Goal: Task Accomplishment & Management: Use online tool/utility

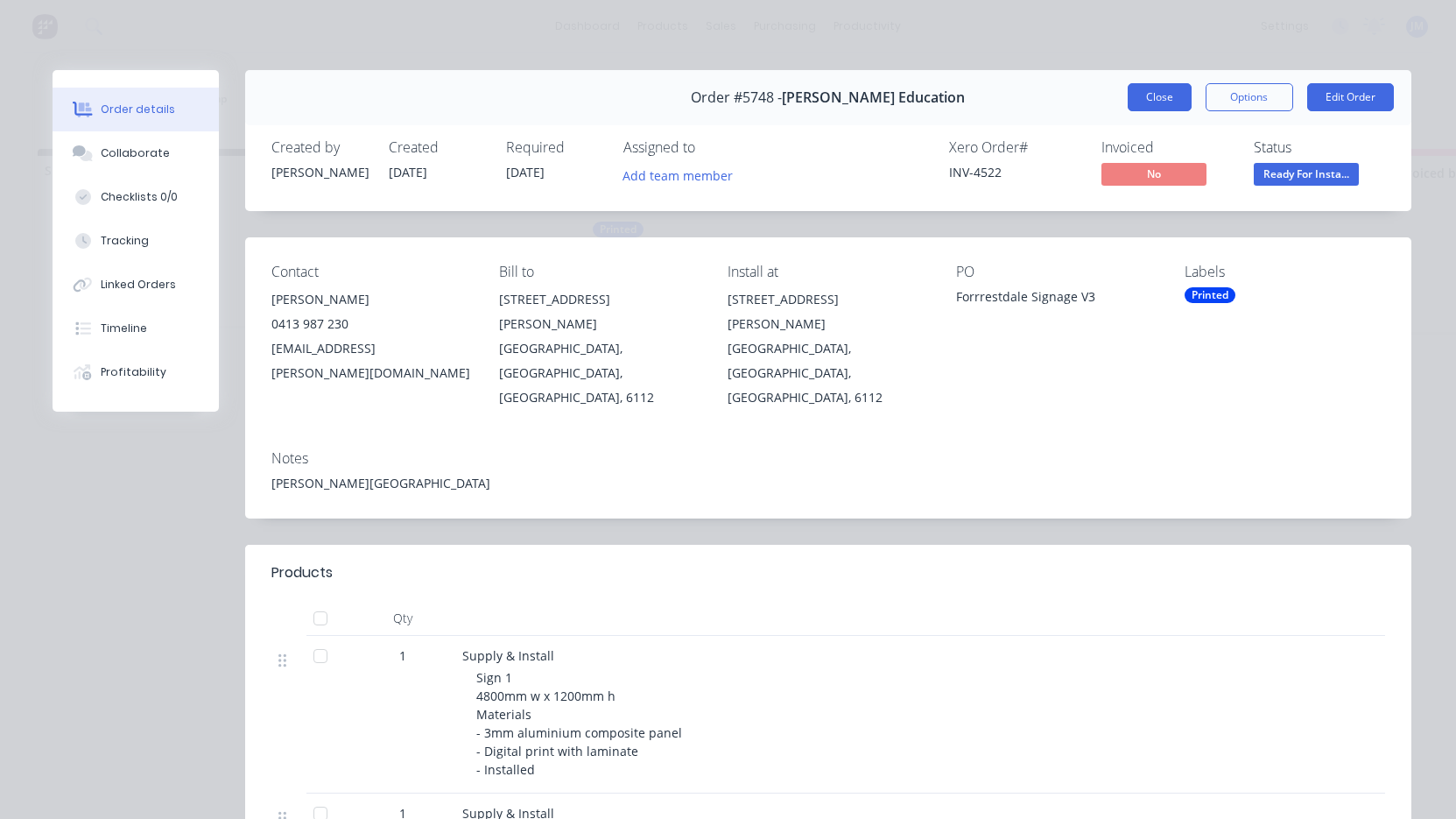
click at [1148, 103] on button "Close" at bounding box center [1160, 97] width 64 height 28
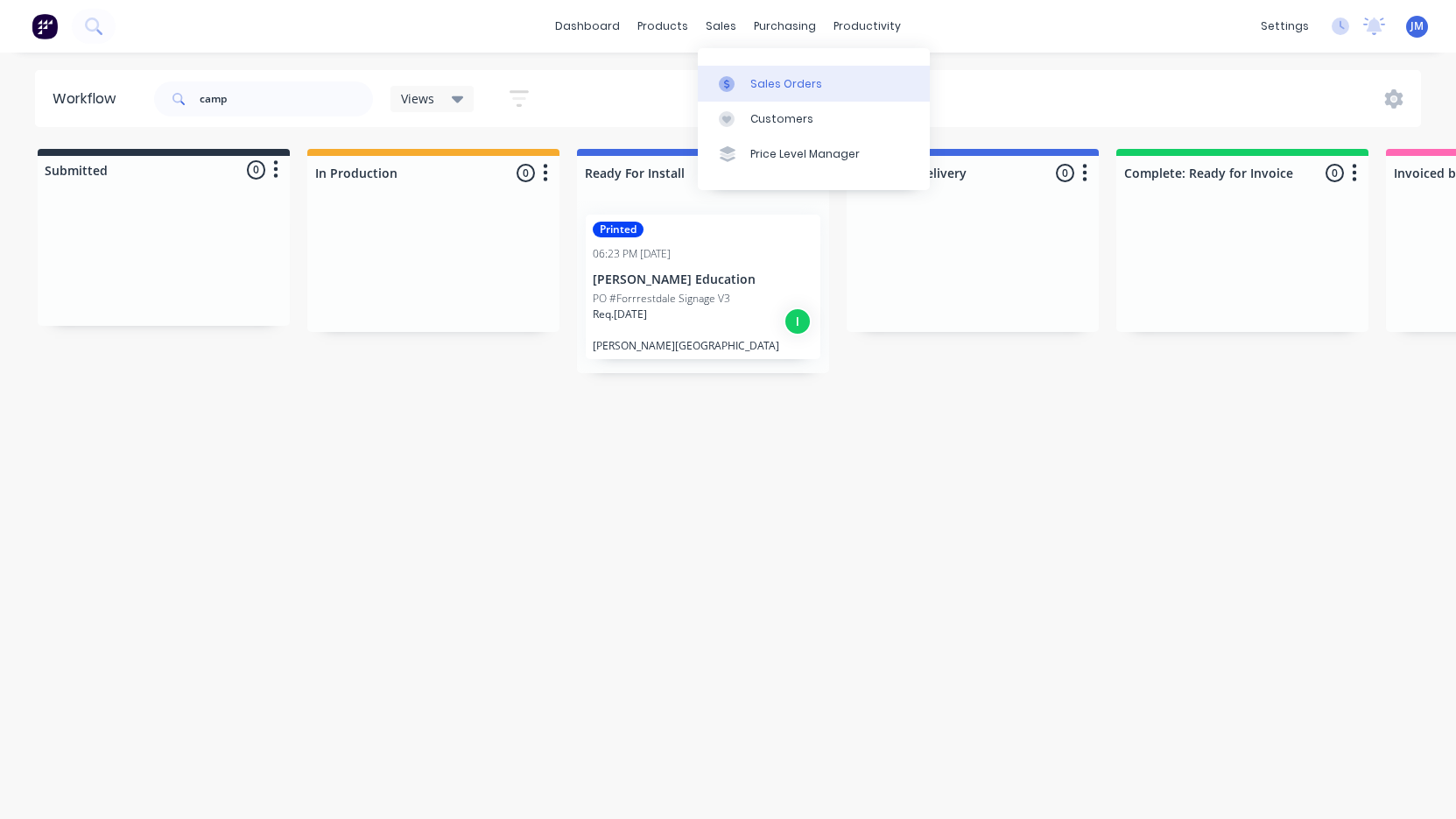
click at [752, 74] on link "Sales Orders" at bounding box center [814, 83] width 232 height 35
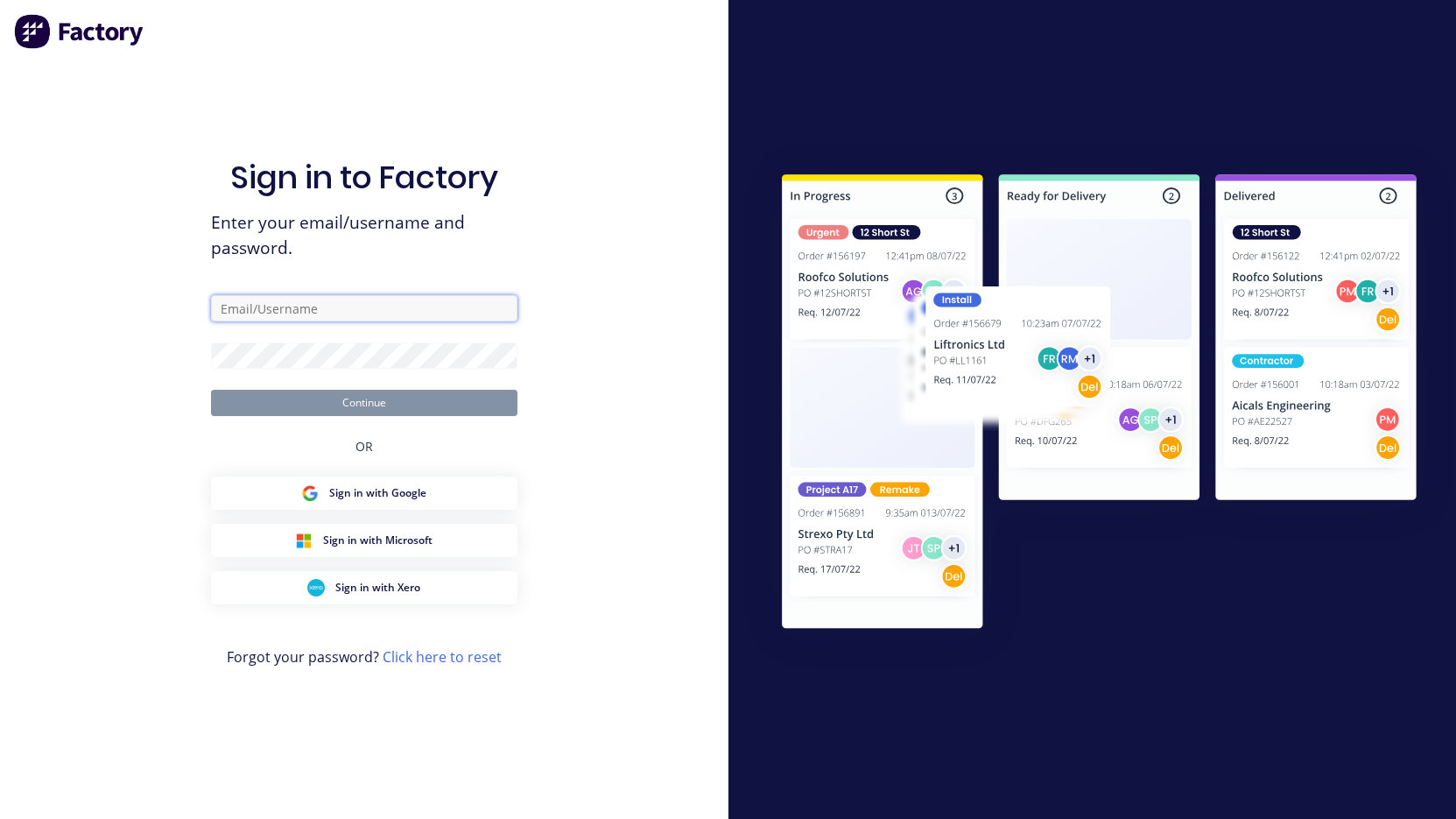
type input "[PERSON_NAME][EMAIL_ADDRESS][DOMAIN_NAME]"
click at [363, 402] on button "Continue" at bounding box center [364, 403] width 306 height 26
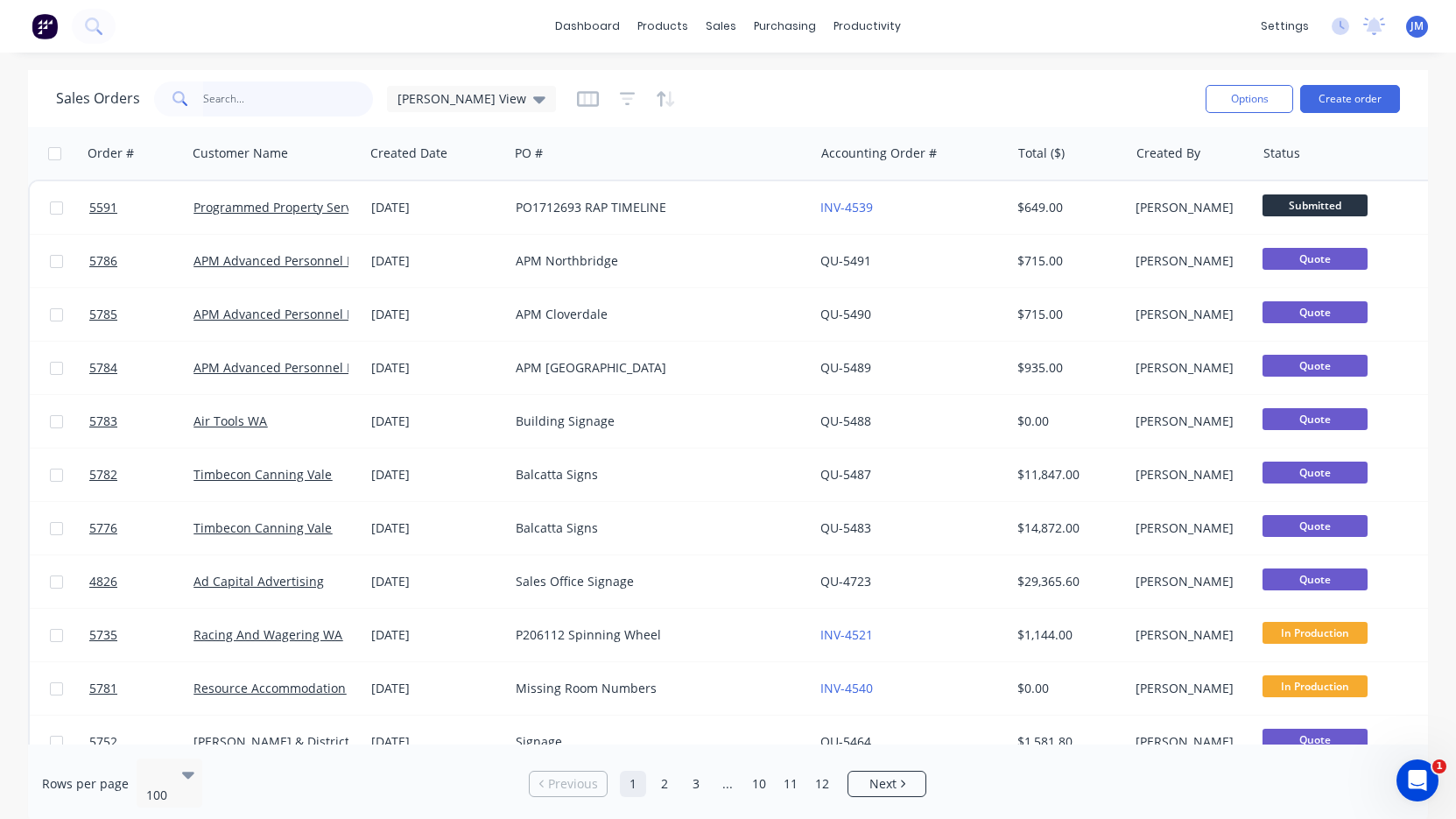
click at [306, 96] on input "text" at bounding box center [288, 98] width 171 height 35
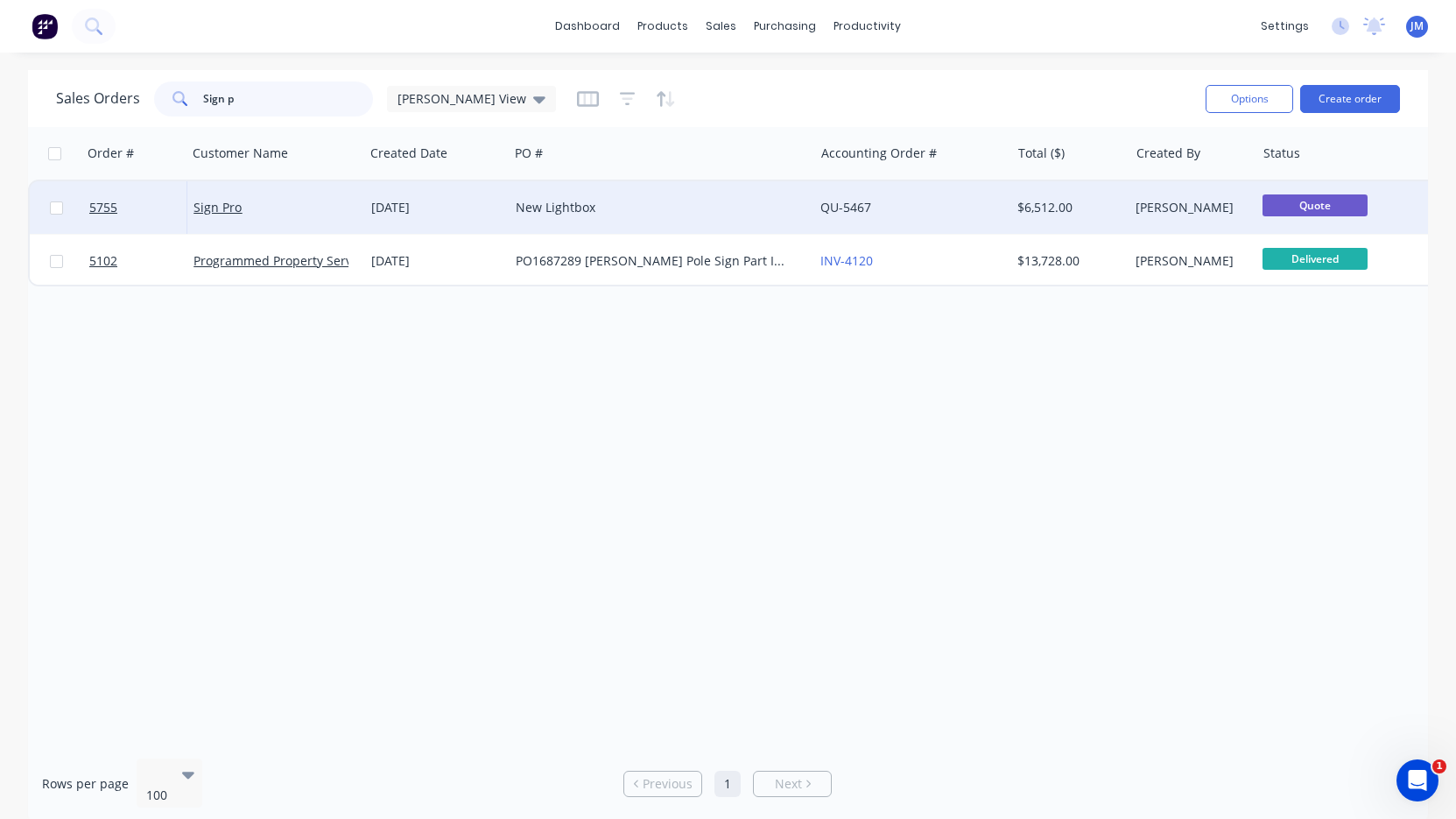
type input "Sign p"
click at [582, 208] on div "New Lightbox" at bounding box center [654, 208] width 276 height 18
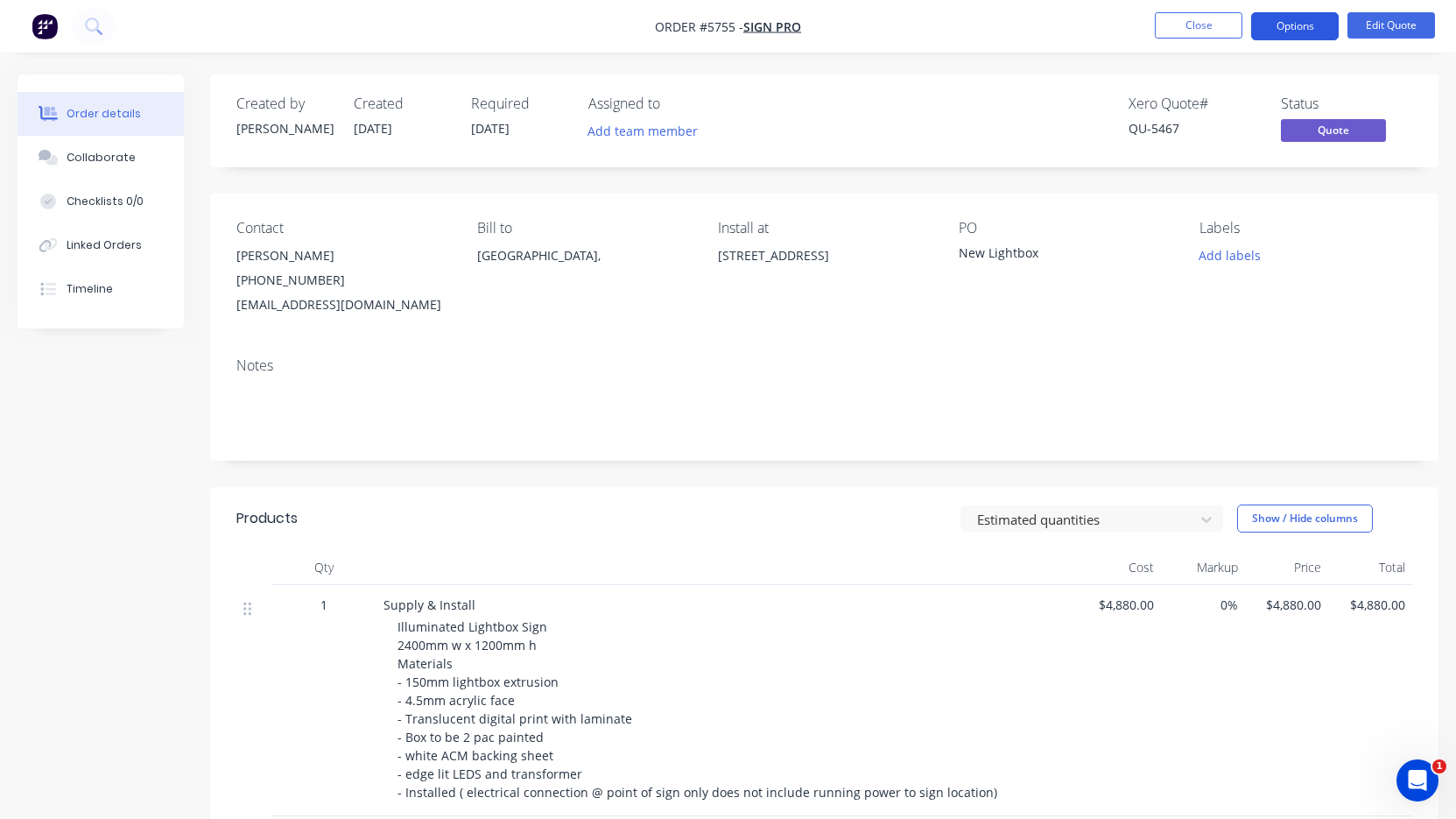
click at [1300, 15] on button "Options" at bounding box center [1295, 26] width 88 height 28
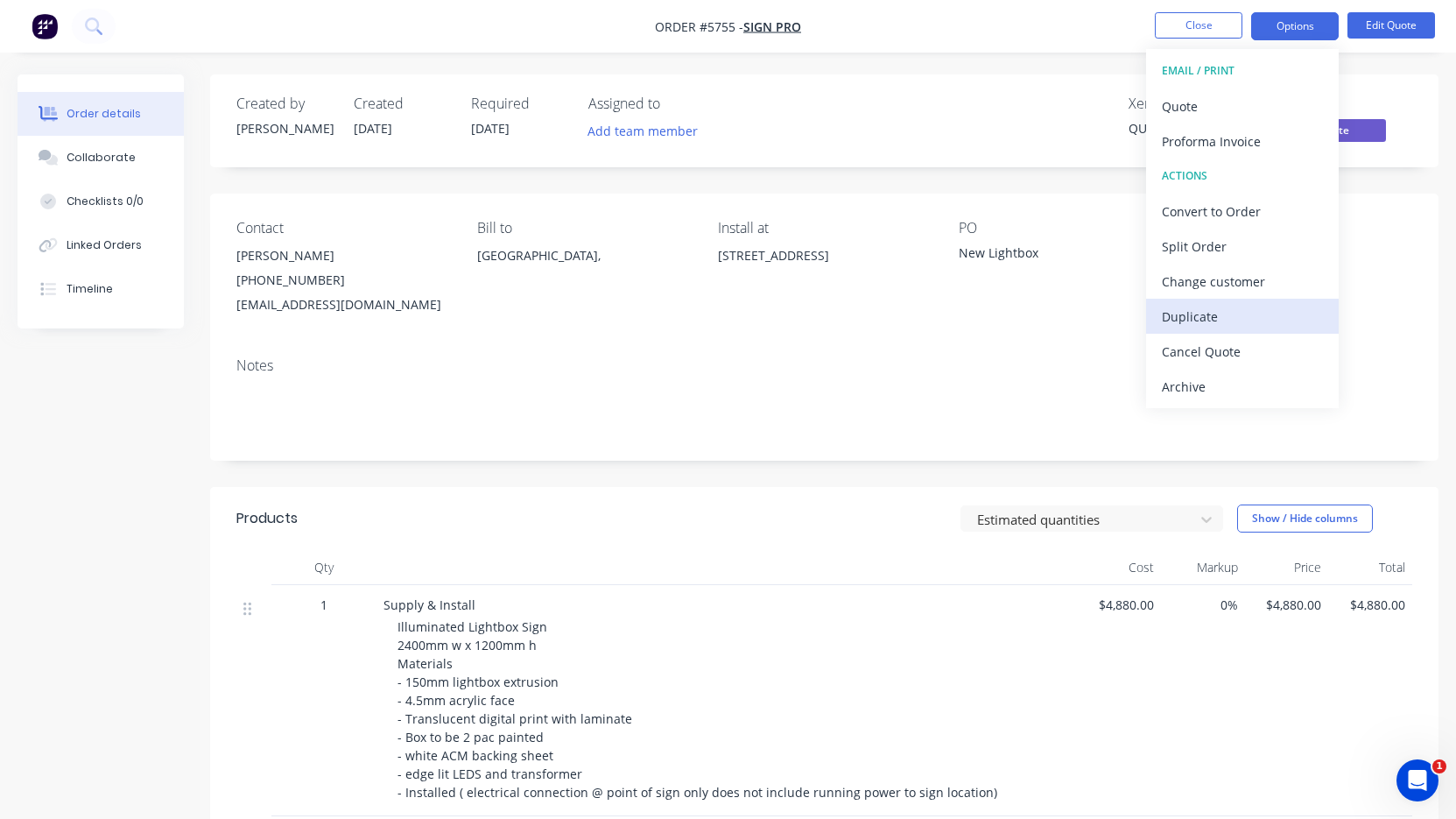
click at [1265, 312] on div "Duplicate" at bounding box center [1242, 316] width 161 height 25
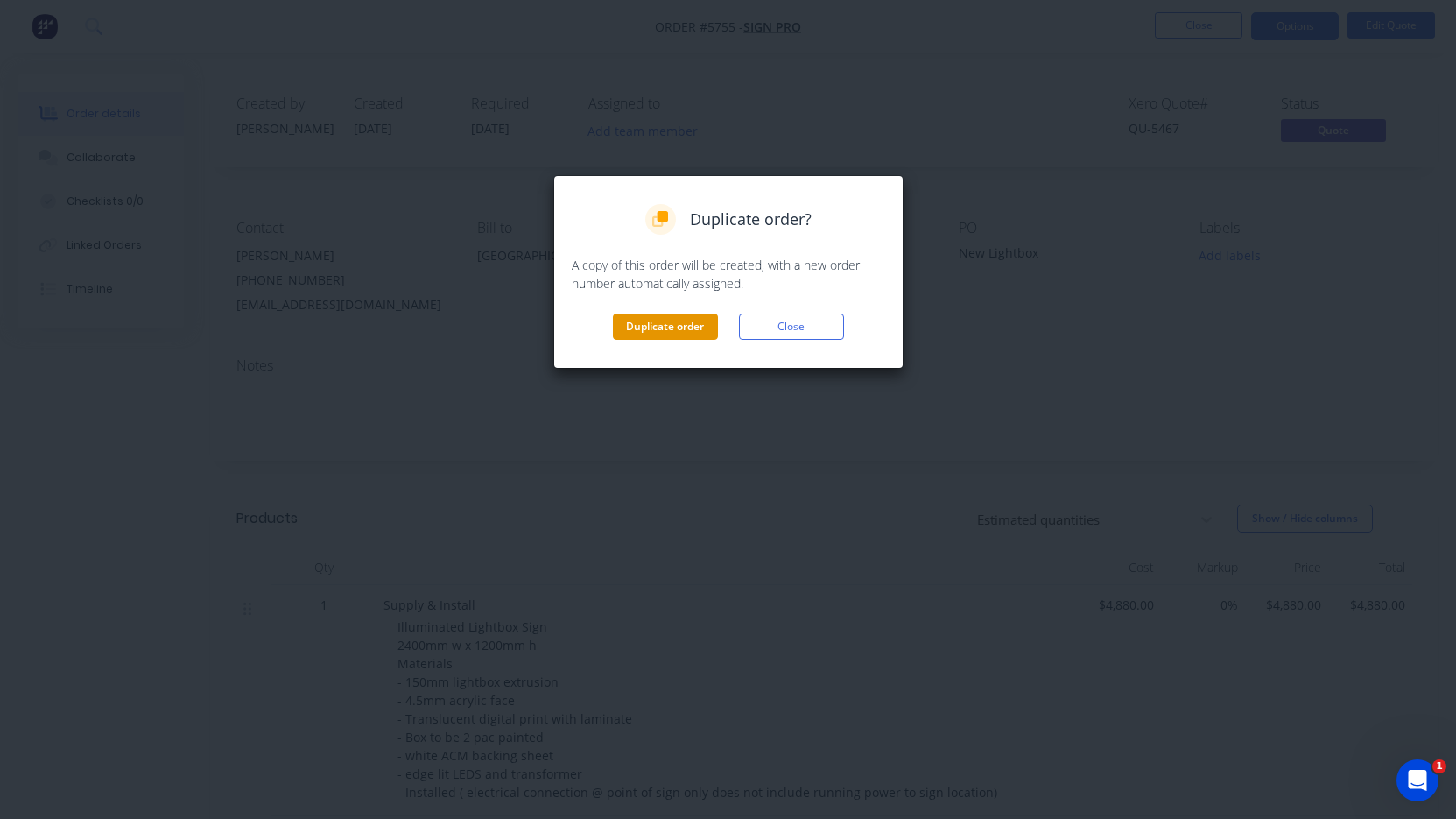
click at [672, 332] on button "Duplicate order" at bounding box center [665, 326] width 105 height 26
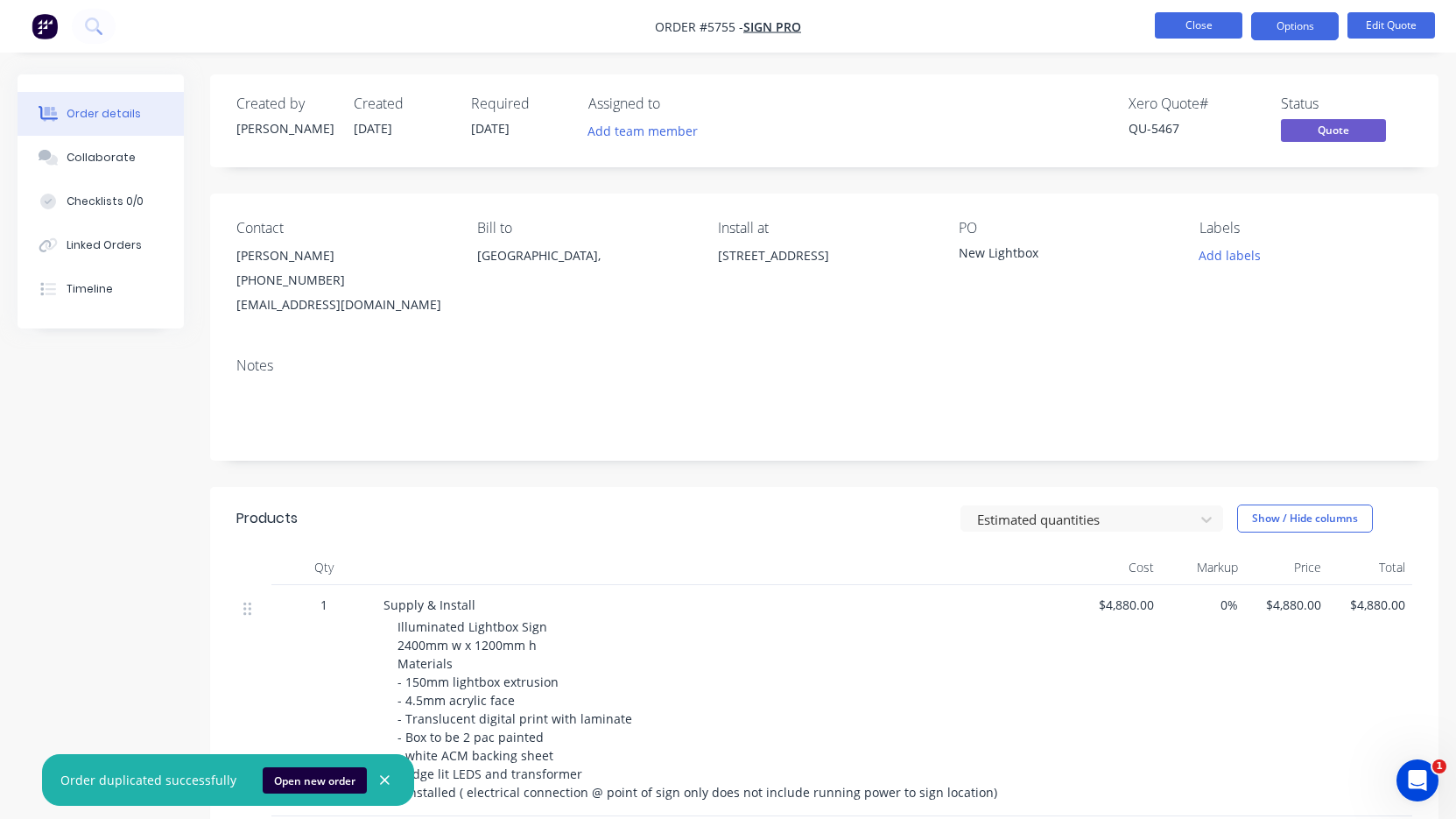
click at [1200, 17] on button "Close" at bounding box center [1198, 25] width 88 height 26
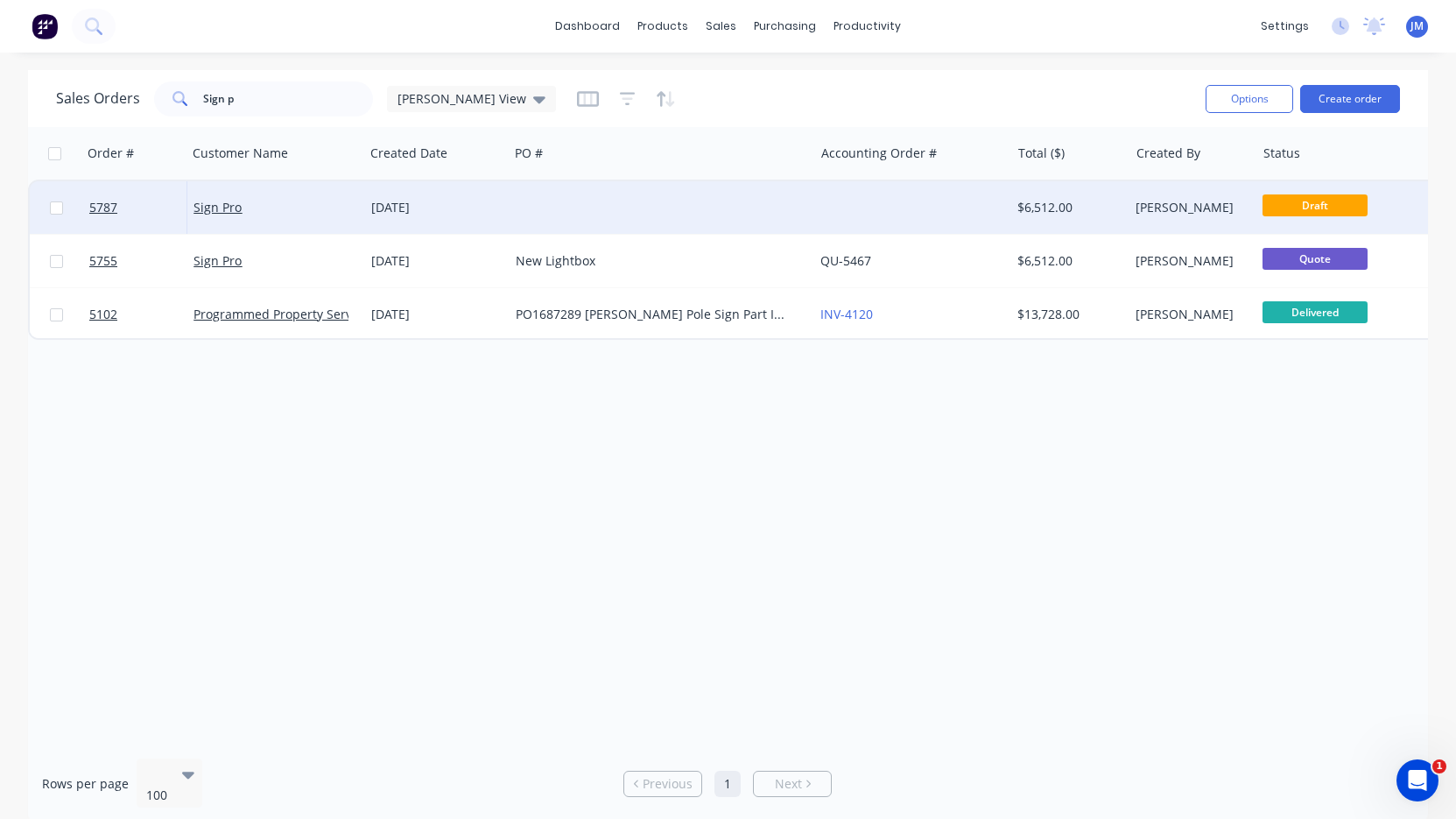
click at [548, 210] on div at bounding box center [660, 208] width 305 height 53
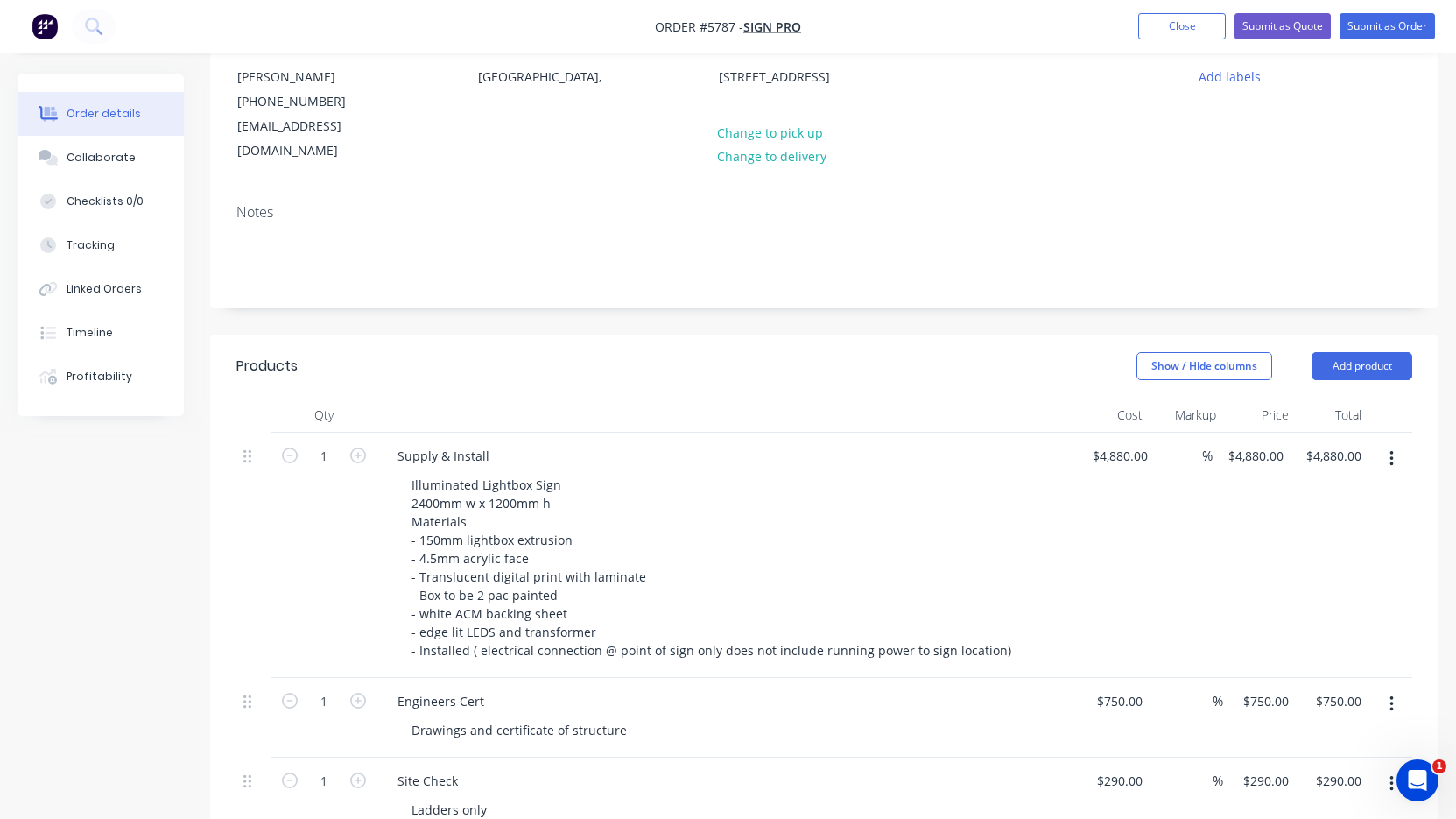
scroll to position [182, 0]
click at [448, 442] on div "Supply & Install" at bounding box center [443, 454] width 120 height 25
drag, startPoint x: 454, startPoint y: 430, endPoint x: 363, endPoint y: 426, distance: 91.1
click at [363, 431] on div "1 Supply & Install Illuminated Lightbox Sign 2400mm w x 1200mm h Materials - 15…" at bounding box center [824, 554] width 1176 height 245
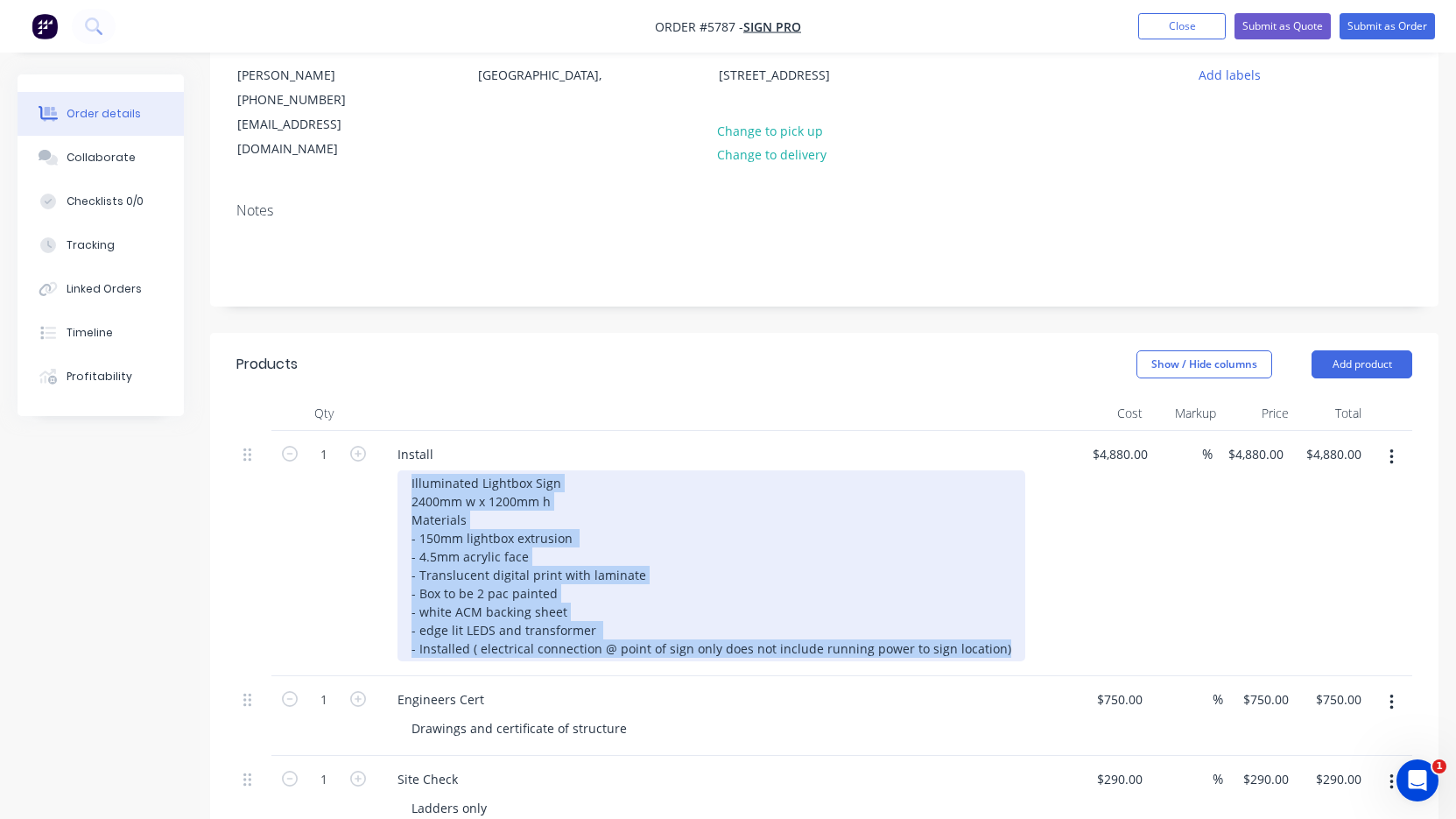
drag, startPoint x: 409, startPoint y: 454, endPoint x: 835, endPoint y: 689, distance: 486.5
click at [835, 689] on div "1 Install Illuminated Lightbox Sign 2400mm w x 1200mm h Materials - 150mm light…" at bounding box center [824, 633] width 1176 height 405
paste div
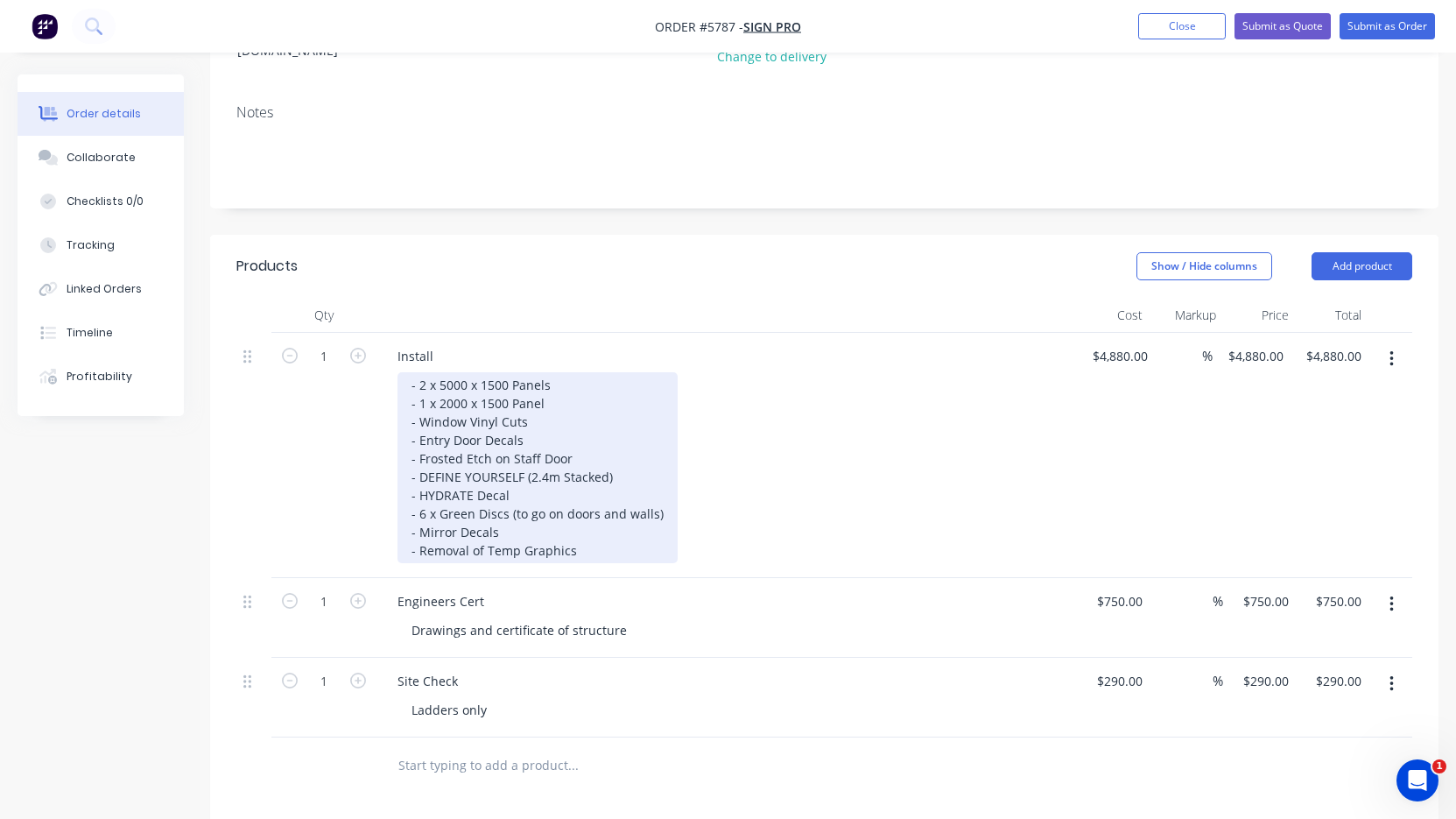
scroll to position [287, 0]
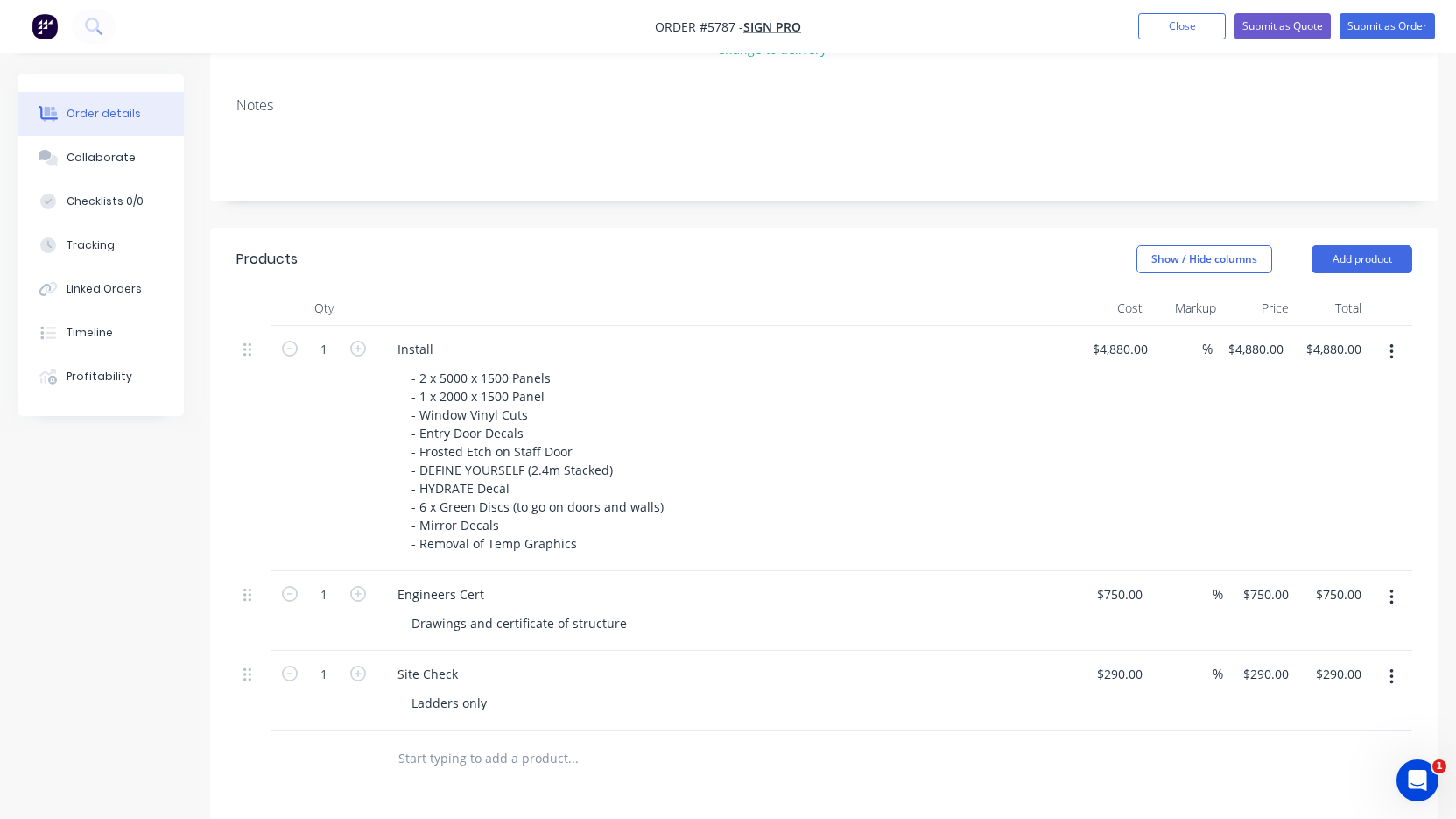
click at [1393, 582] on button "button" at bounding box center [1392, 596] width 41 height 31
click at [1320, 736] on div "Delete" at bounding box center [1329, 748] width 135 height 25
click at [1394, 581] on button "button" at bounding box center [1392, 596] width 41 height 31
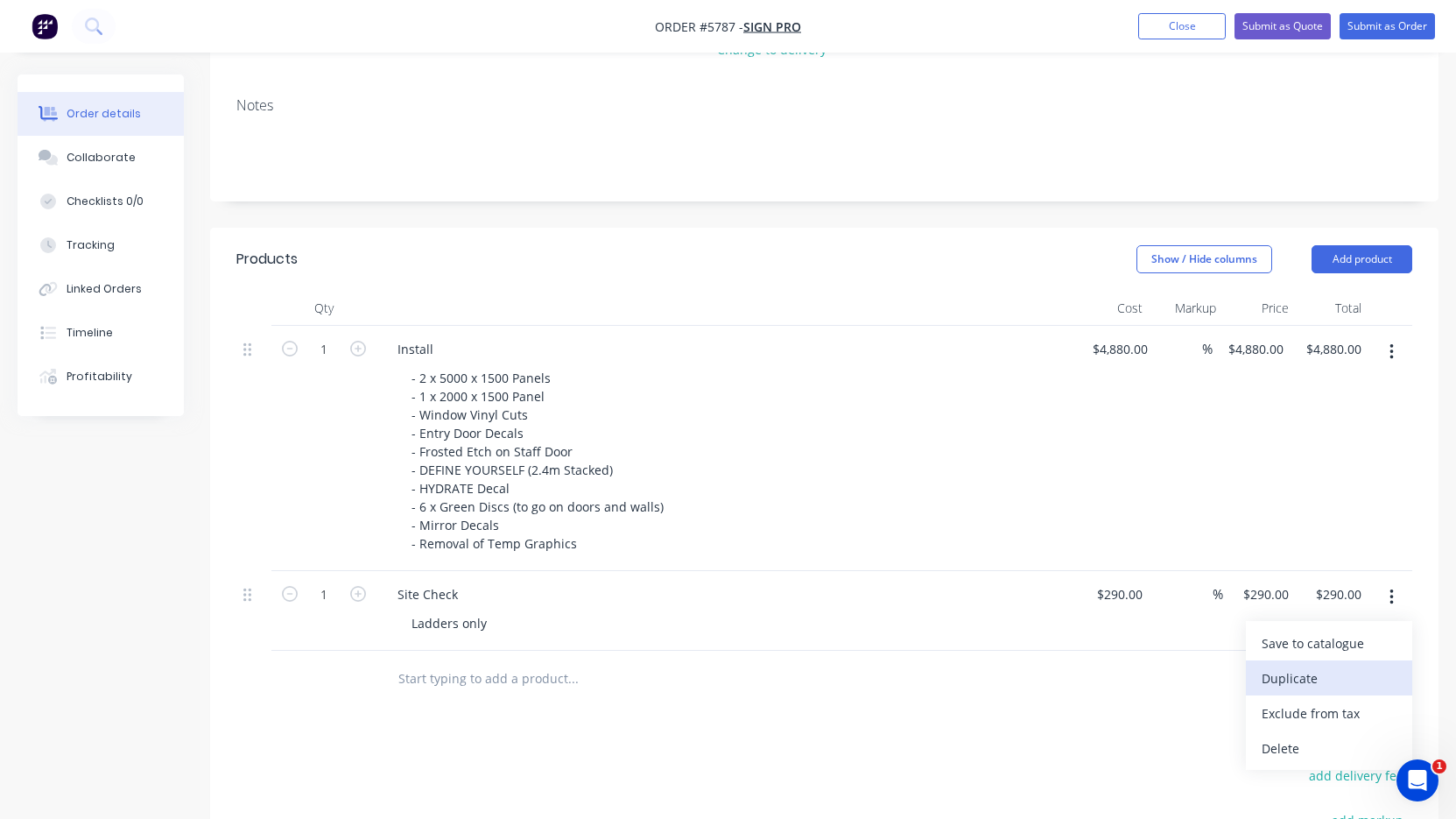
click at [1343, 666] on div "Duplicate" at bounding box center [1329, 678] width 135 height 25
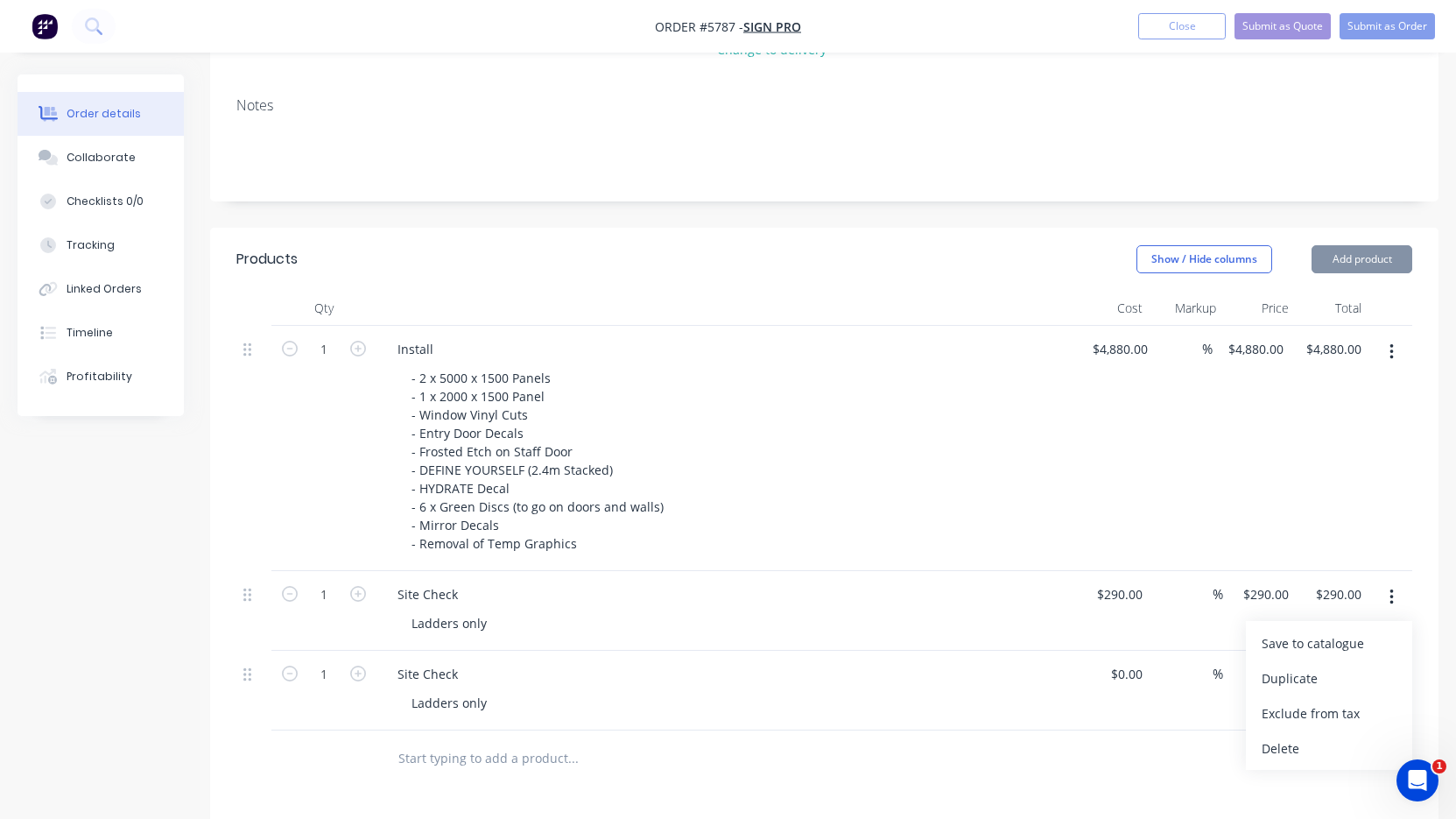
type input "$290.00"
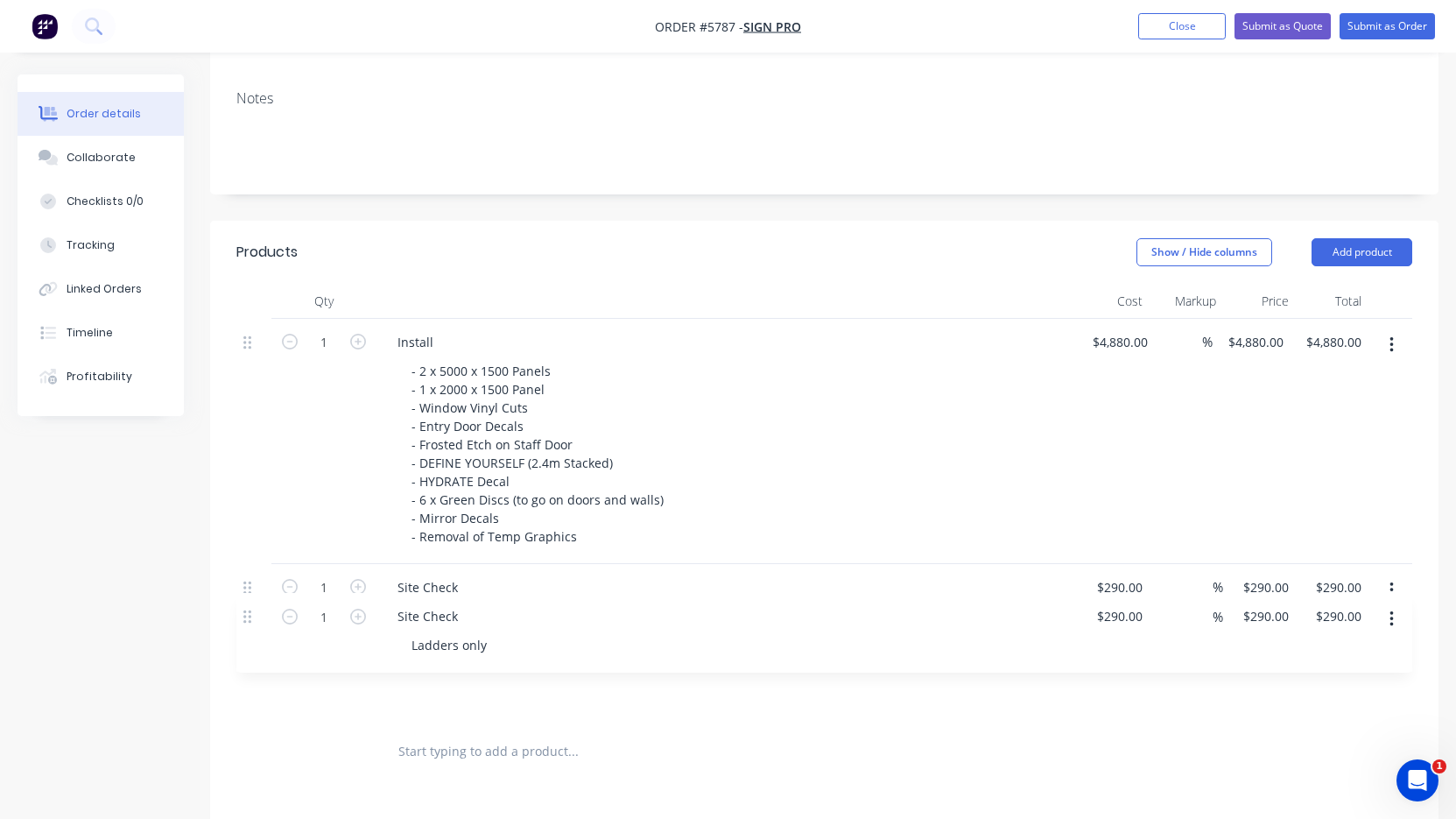
scroll to position [299, 0]
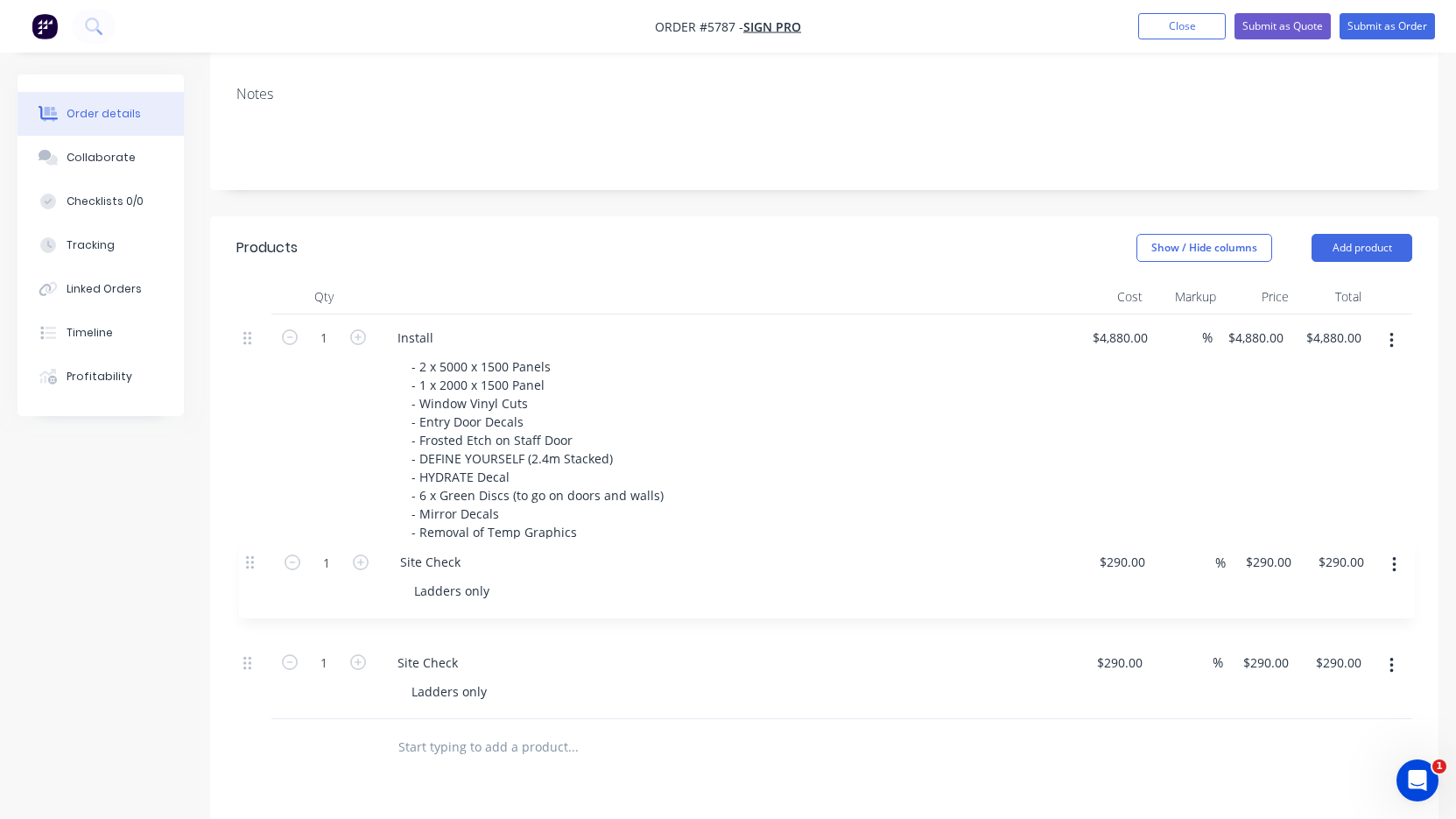
drag, startPoint x: 255, startPoint y: 649, endPoint x: 258, endPoint y: 528, distance: 121.0
click at [258, 528] on div "1 Install - 2 x 5000 x 1500 Panels - 1 x 2000 x 1500 Panel - Window Vinyl Cuts …" at bounding box center [824, 516] width 1176 height 405
click at [428, 570] on div "Site Check" at bounding box center [428, 582] width 89 height 25
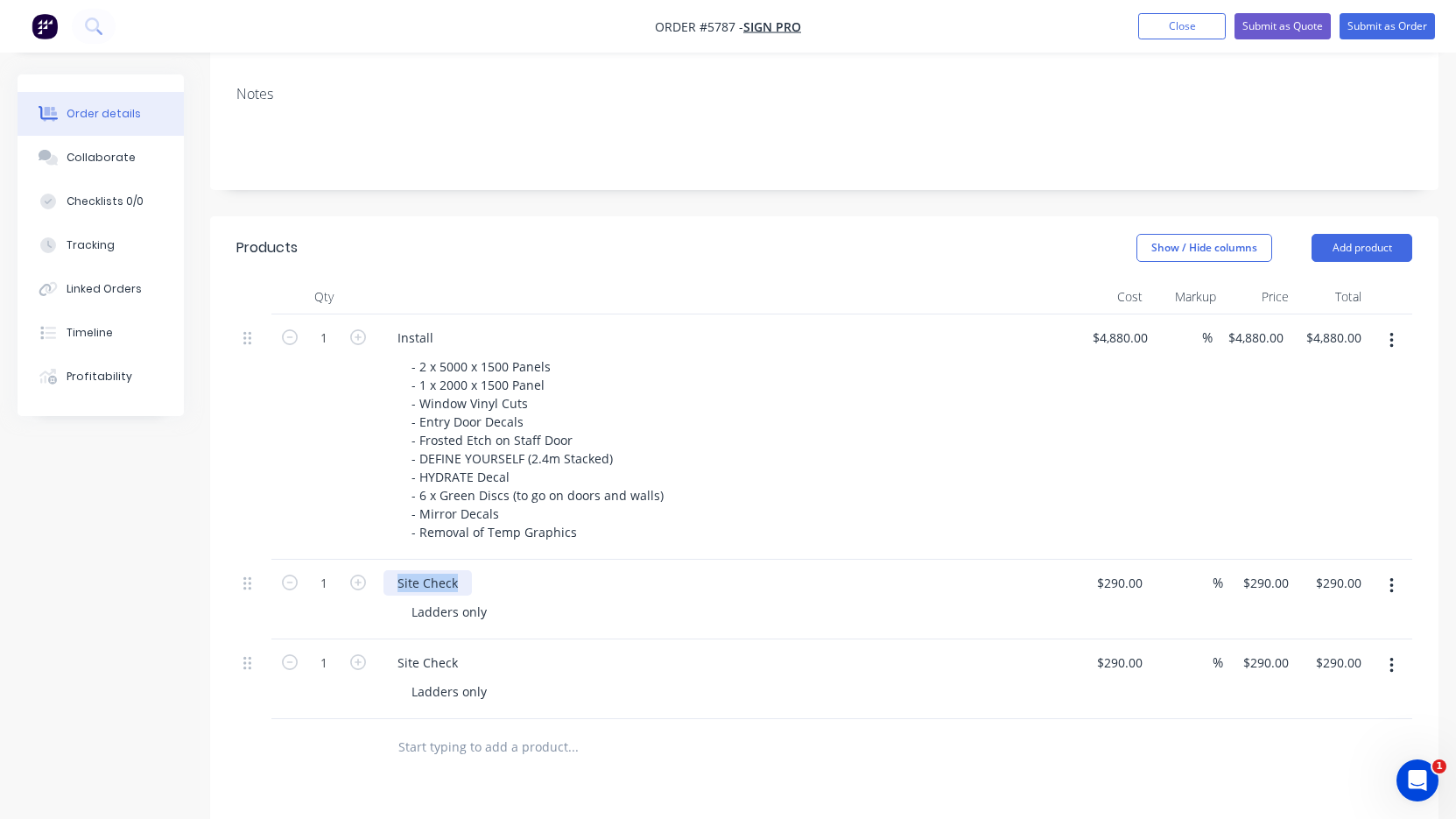
click at [428, 570] on div "Site Check" at bounding box center [428, 582] width 89 height 25
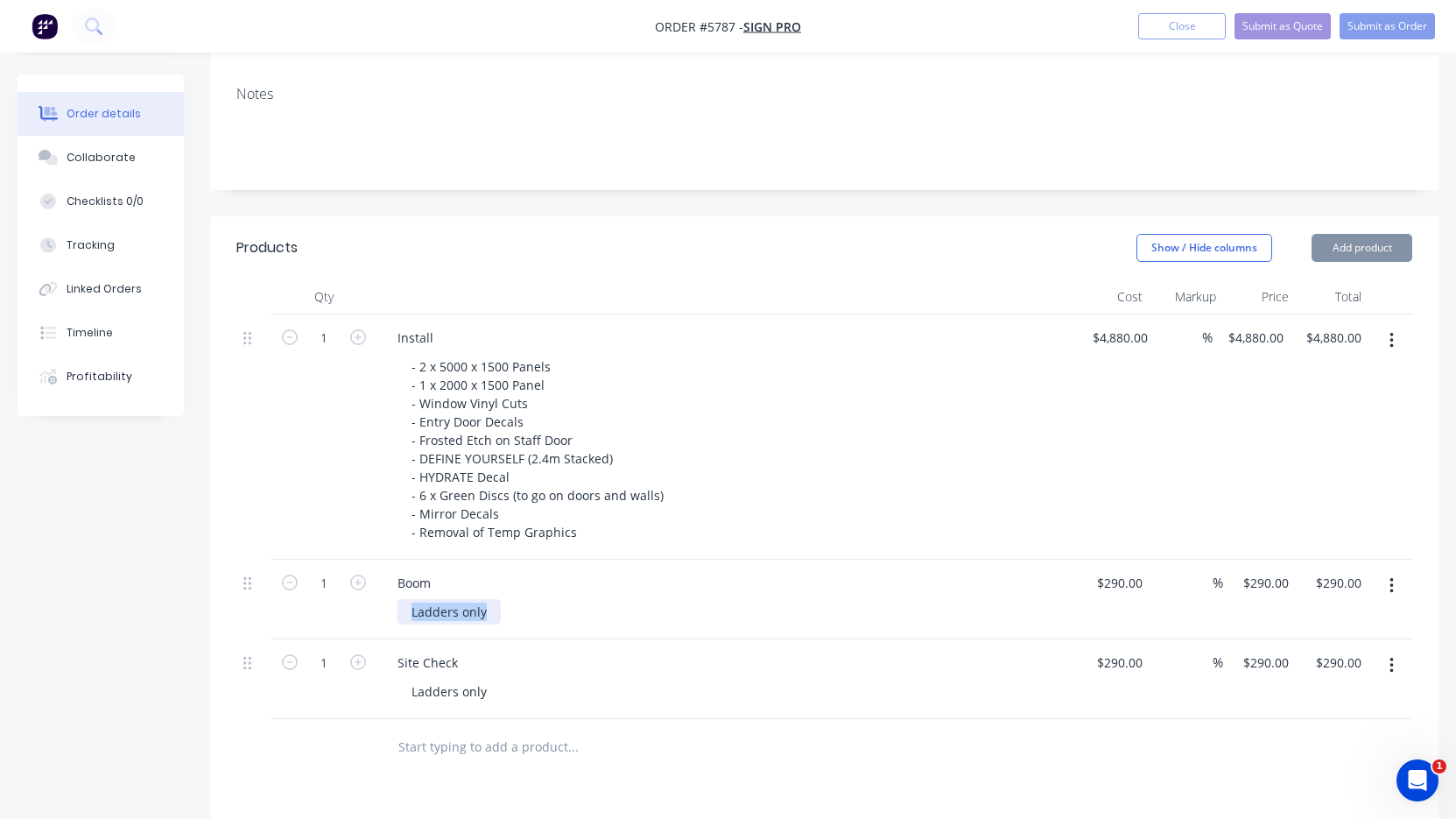
drag, startPoint x: 488, startPoint y: 587, endPoint x: 400, endPoint y: 588, distance: 88.0
click at [400, 599] on div "Ladders only" at bounding box center [449, 611] width 104 height 25
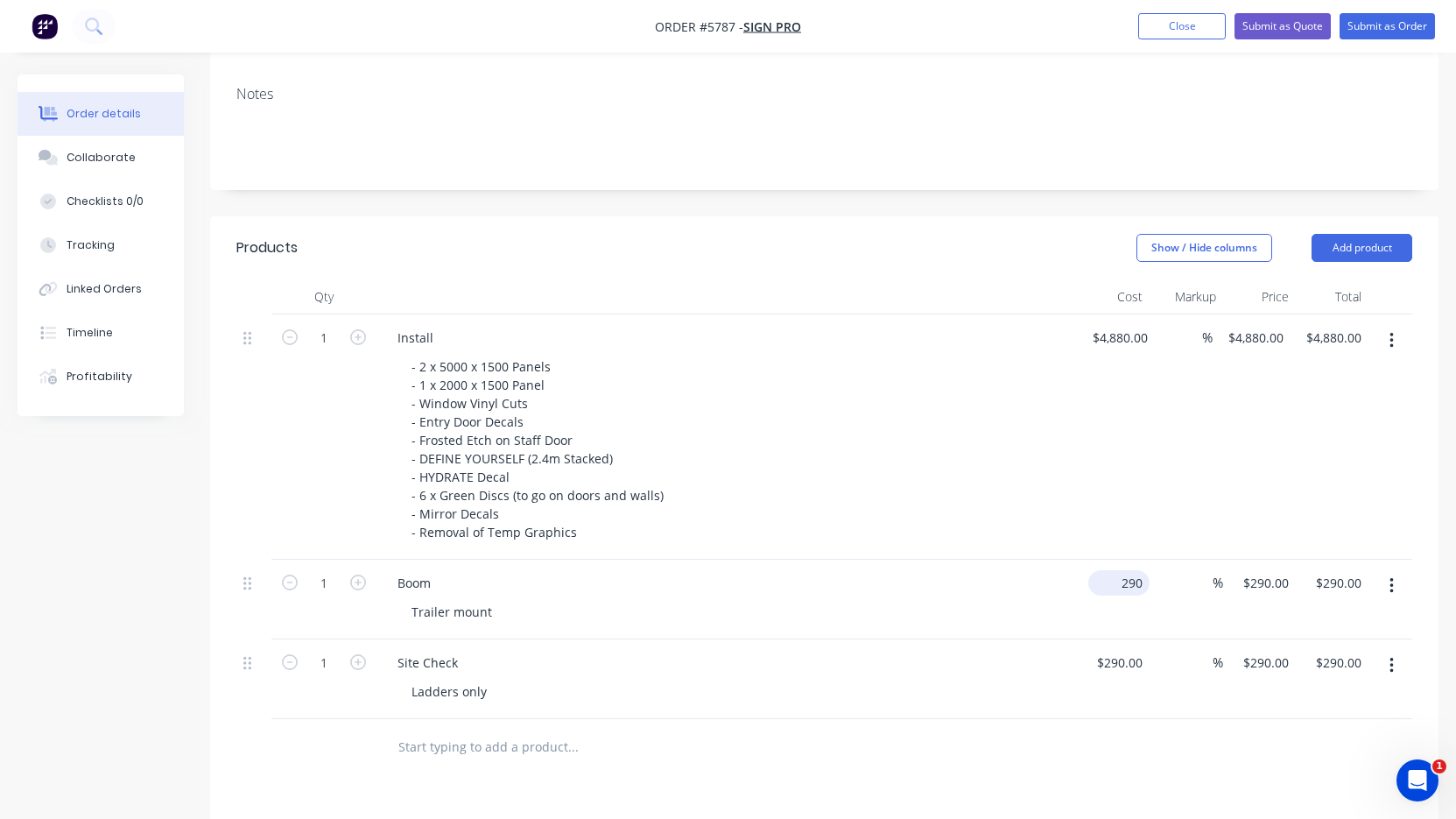
click at [1117, 570] on div "290 $290.00" at bounding box center [1118, 582] width 61 height 25
type input "$390.00"
click at [896, 678] on div "Ladders only" at bounding box center [733, 691] width 672 height 25
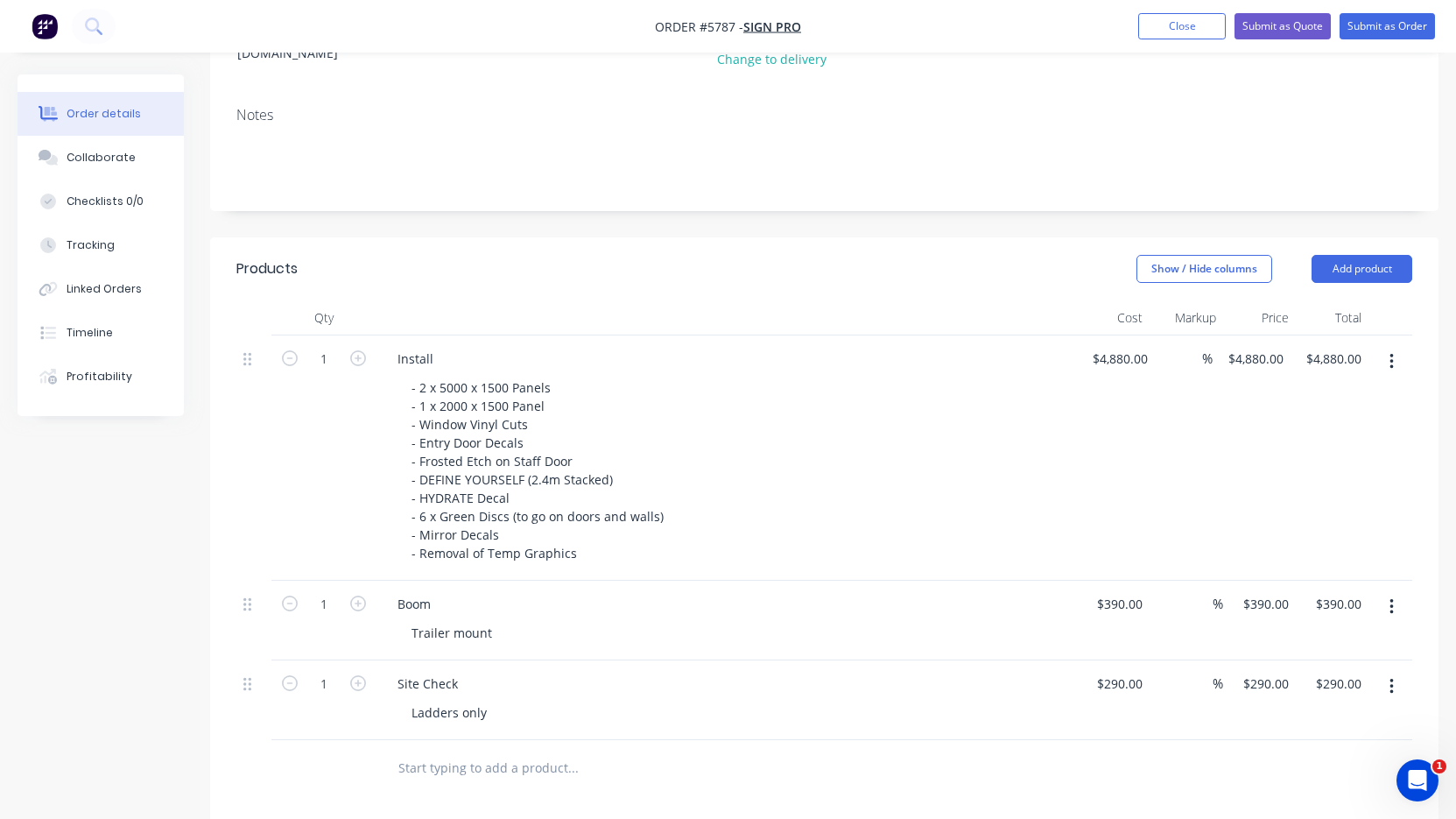
scroll to position [273, 0]
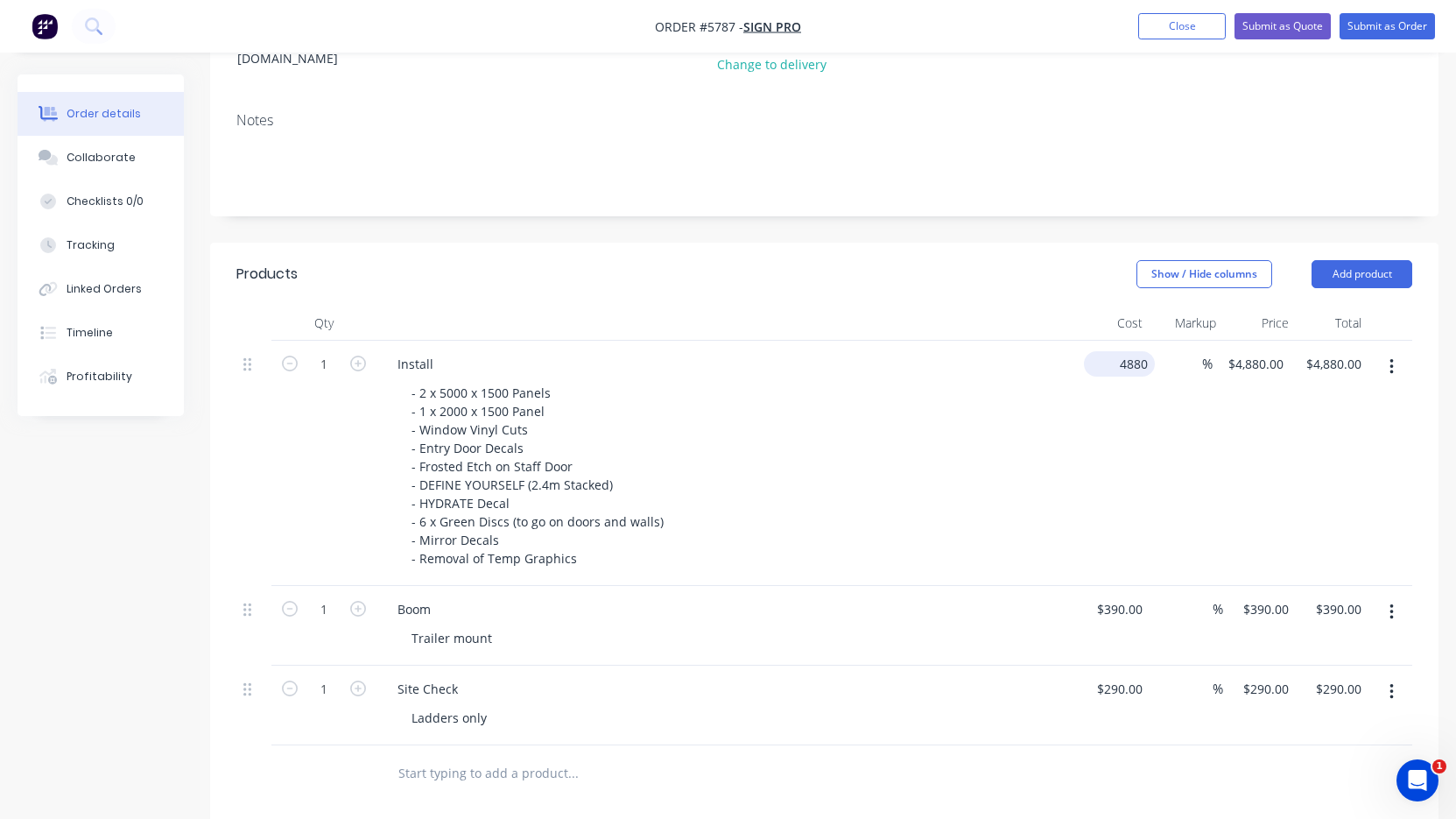
click at [1100, 347] on div "4880 $4,880.00" at bounding box center [1116, 463] width 78 height 245
type input "$2,580.00"
click at [877, 560] on div "Install - 2 x 5000 x 1500 Panels - 1 x 2000 x 1500 Panel - Window Vinyl Cuts - …" at bounding box center [726, 463] width 701 height 245
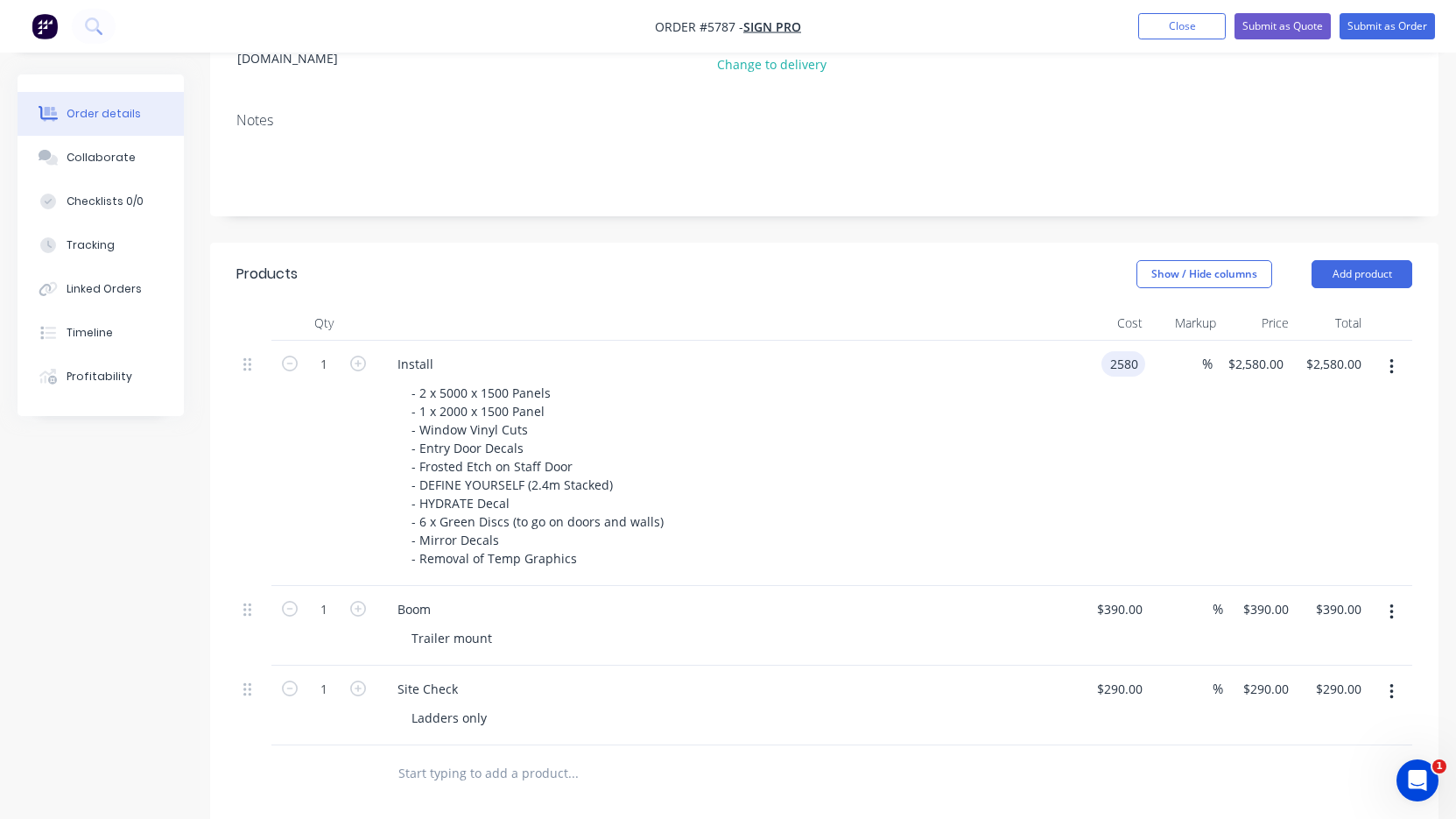
click at [1118, 351] on input "2580" at bounding box center [1126, 363] width 37 height 25
type input "$2,885.00"
click at [1075, 465] on div "Install - 2 x 5000 x 1500 Panels - 1 x 2000 x 1500 Panel - Window Vinyl Cuts - …" at bounding box center [726, 463] width 701 height 245
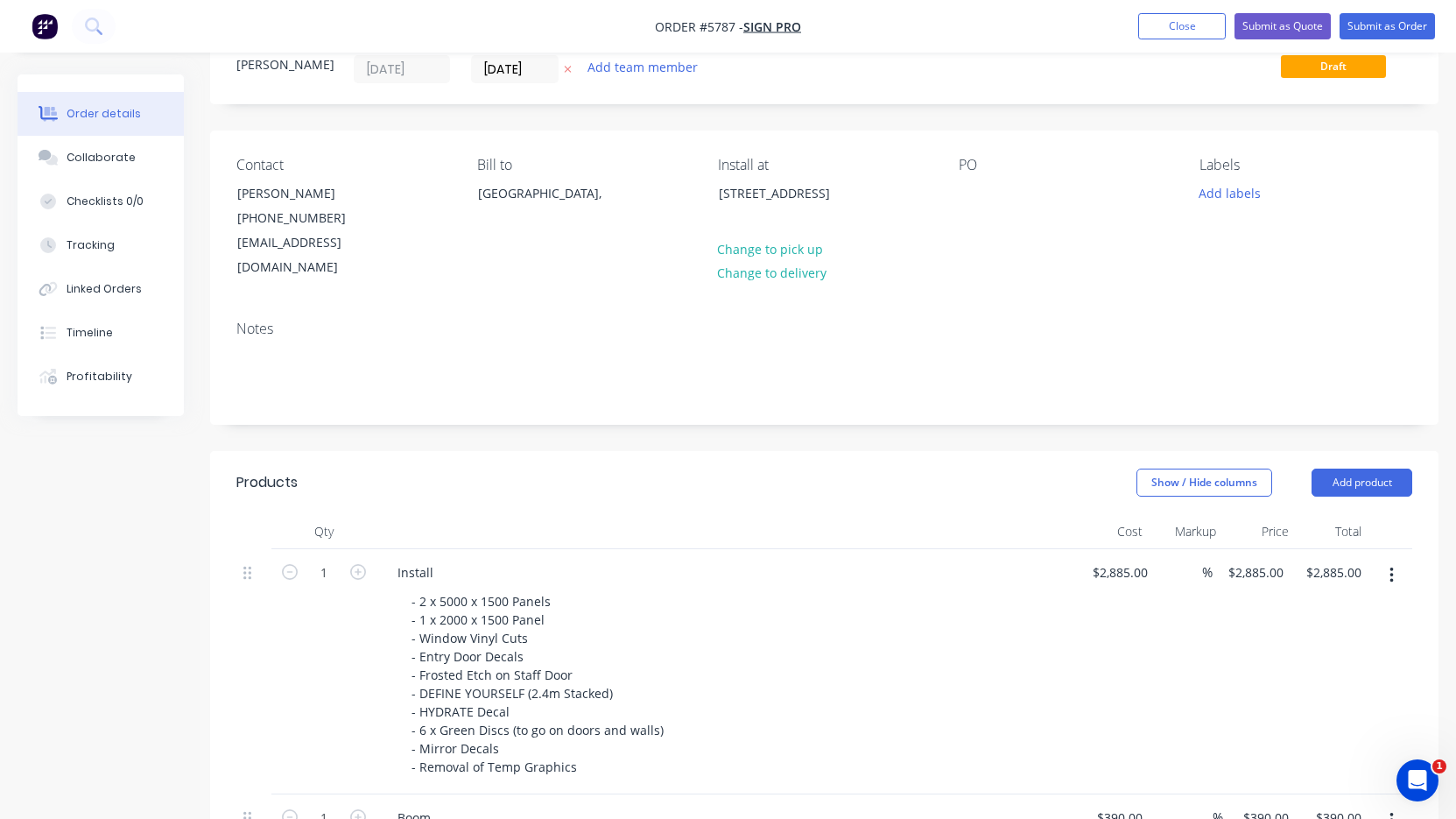
scroll to position [62, 0]
click at [967, 196] on div at bounding box center [972, 194] width 28 height 25
click at [1276, 31] on button "Submit as Quote" at bounding box center [1282, 26] width 96 height 26
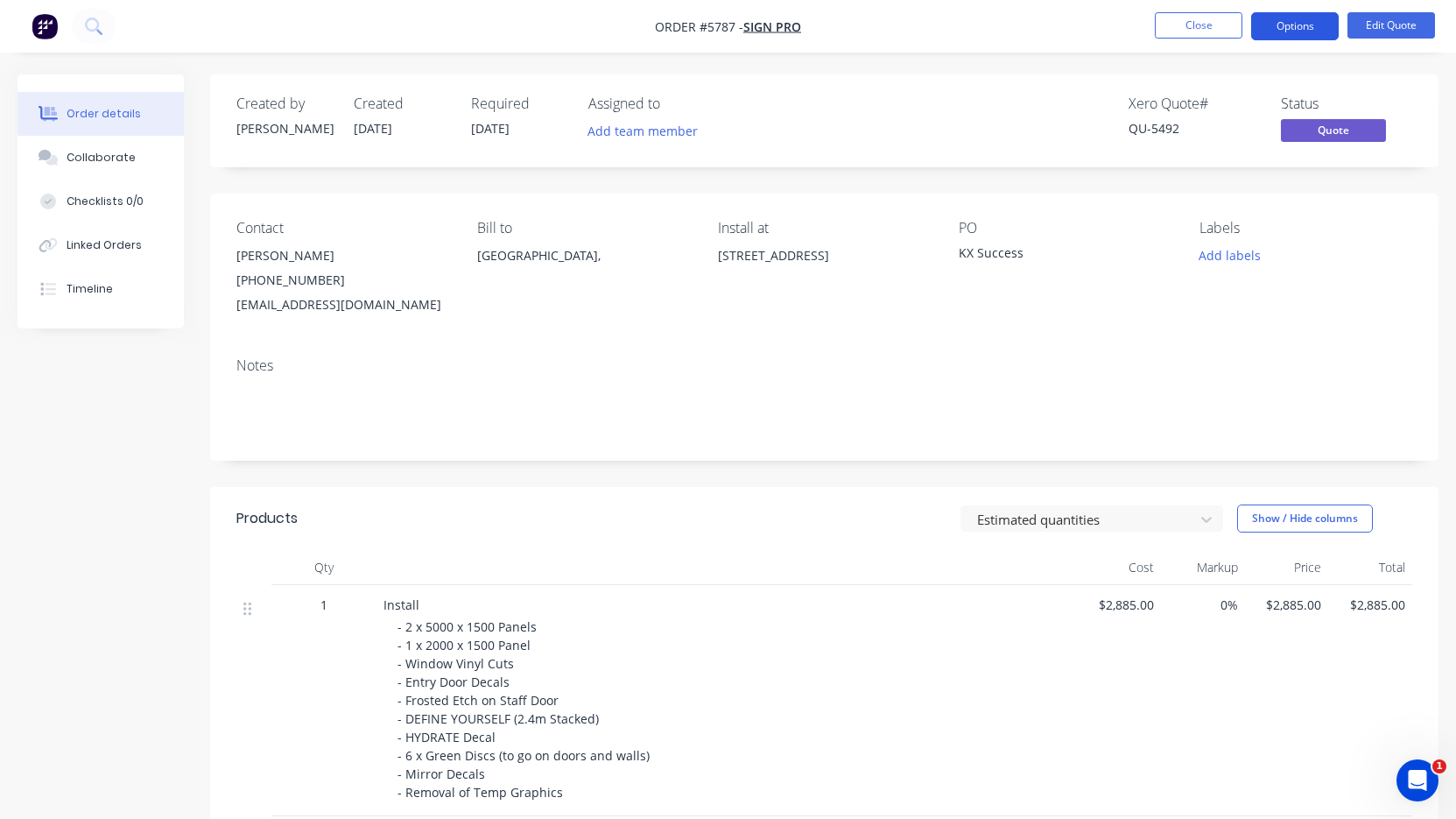
click at [1282, 25] on button "Options" at bounding box center [1295, 26] width 88 height 28
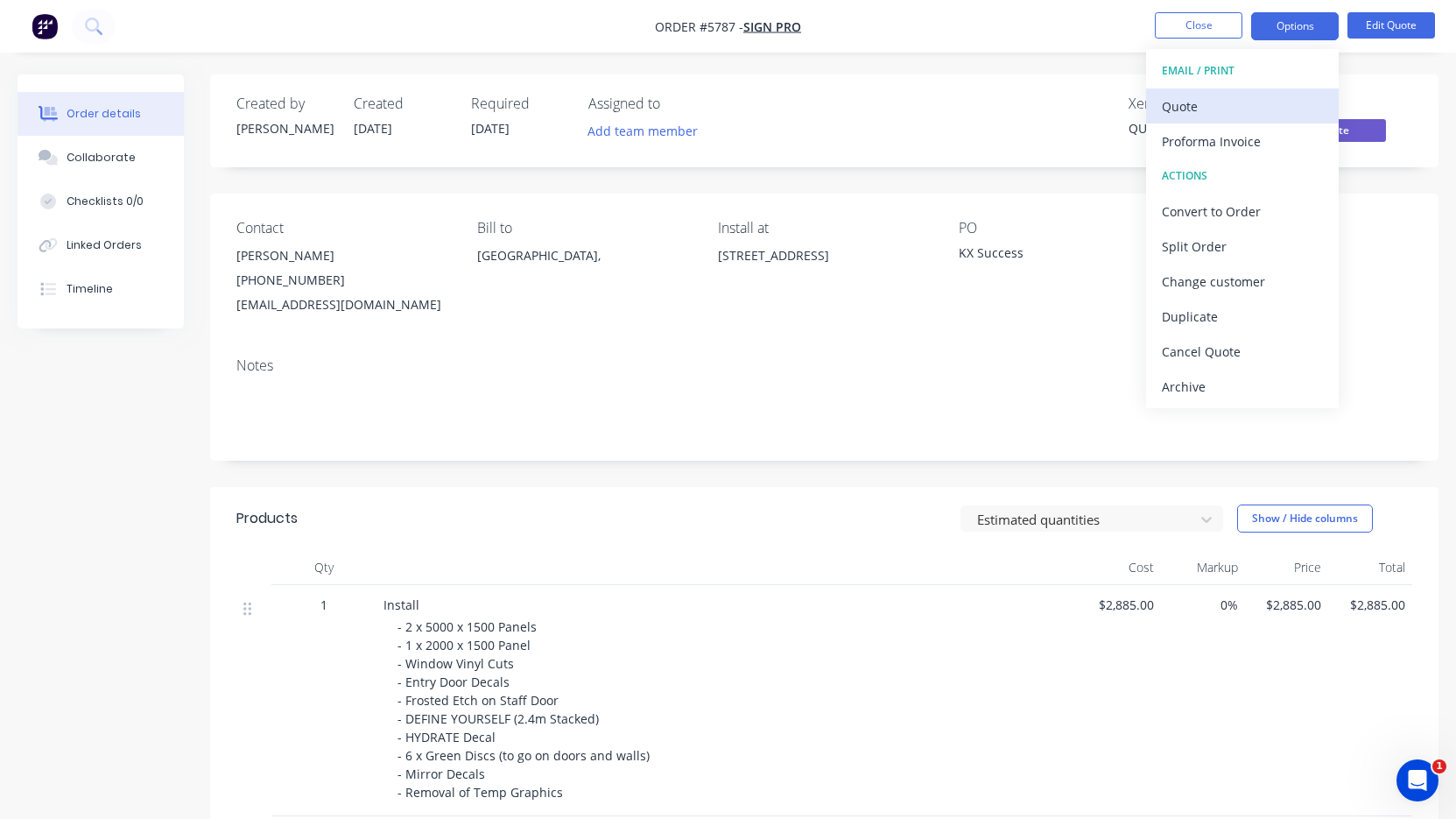
click at [1257, 106] on div "Quote" at bounding box center [1242, 106] width 161 height 25
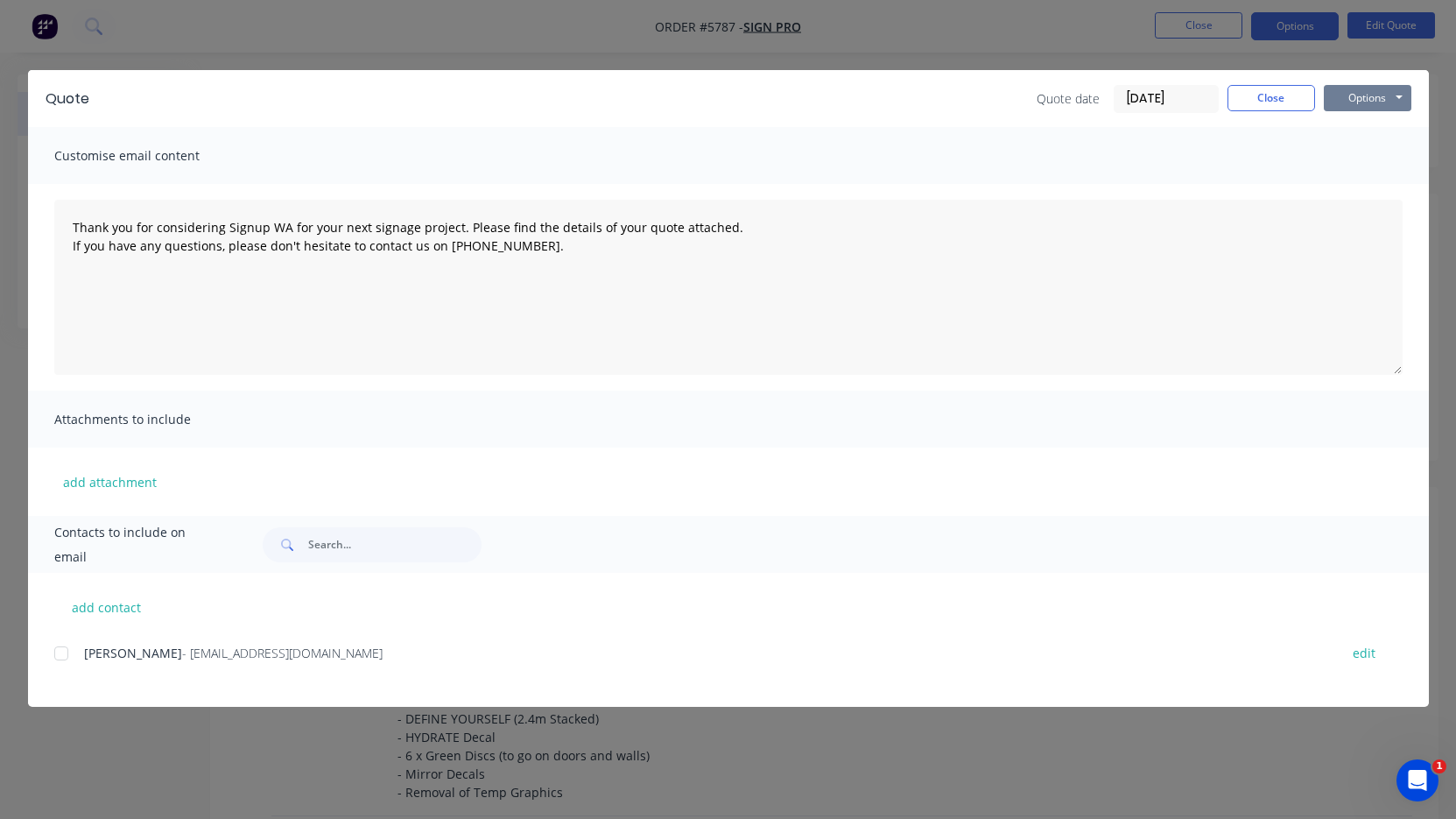
click at [1360, 93] on button "Options" at bounding box center [1367, 98] width 88 height 26
click at [1365, 164] on button "Print" at bounding box center [1380, 158] width 112 height 29
click at [1297, 93] on button "Close" at bounding box center [1270, 98] width 88 height 26
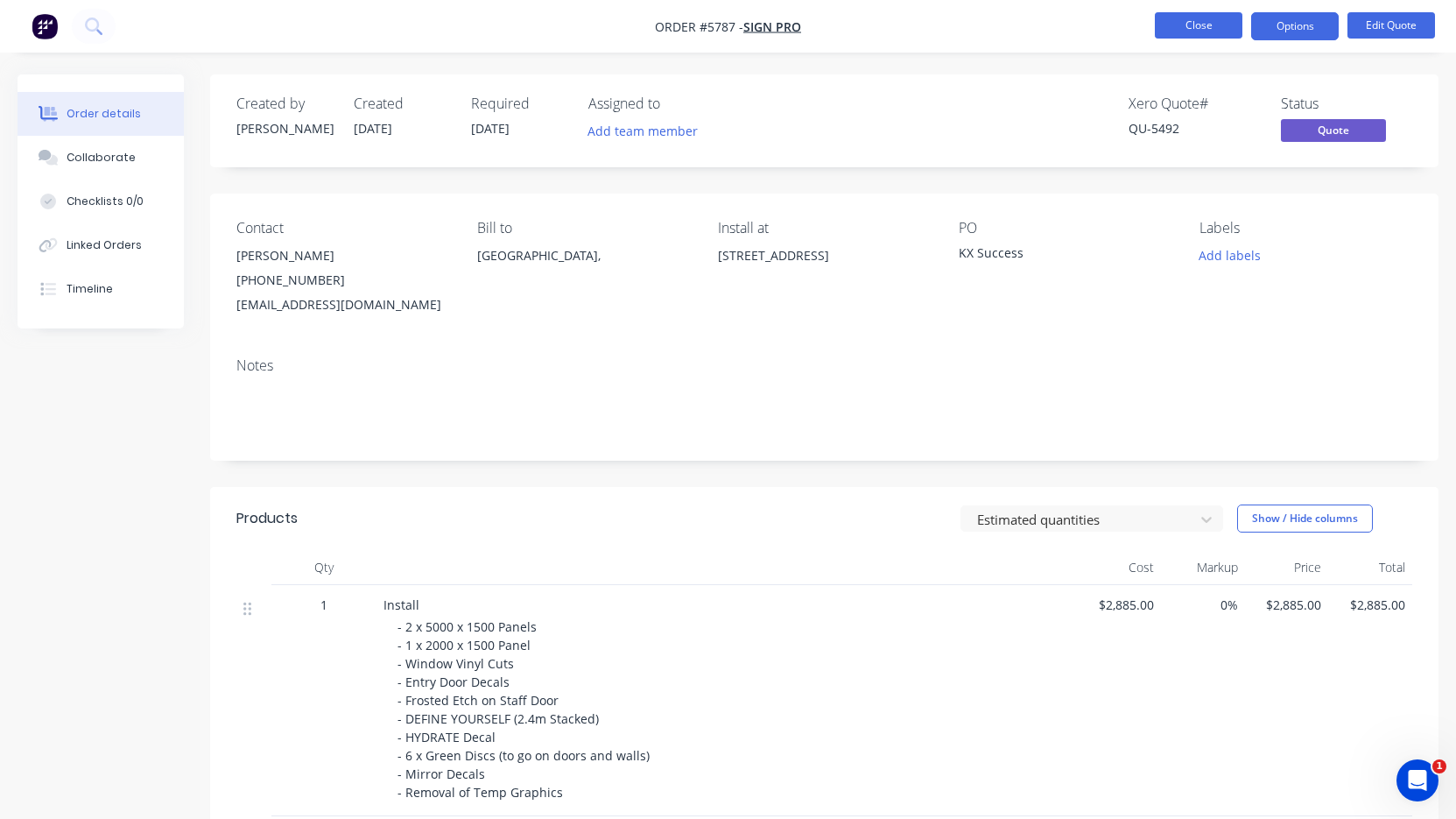
click at [1206, 32] on button "Close" at bounding box center [1198, 25] width 88 height 26
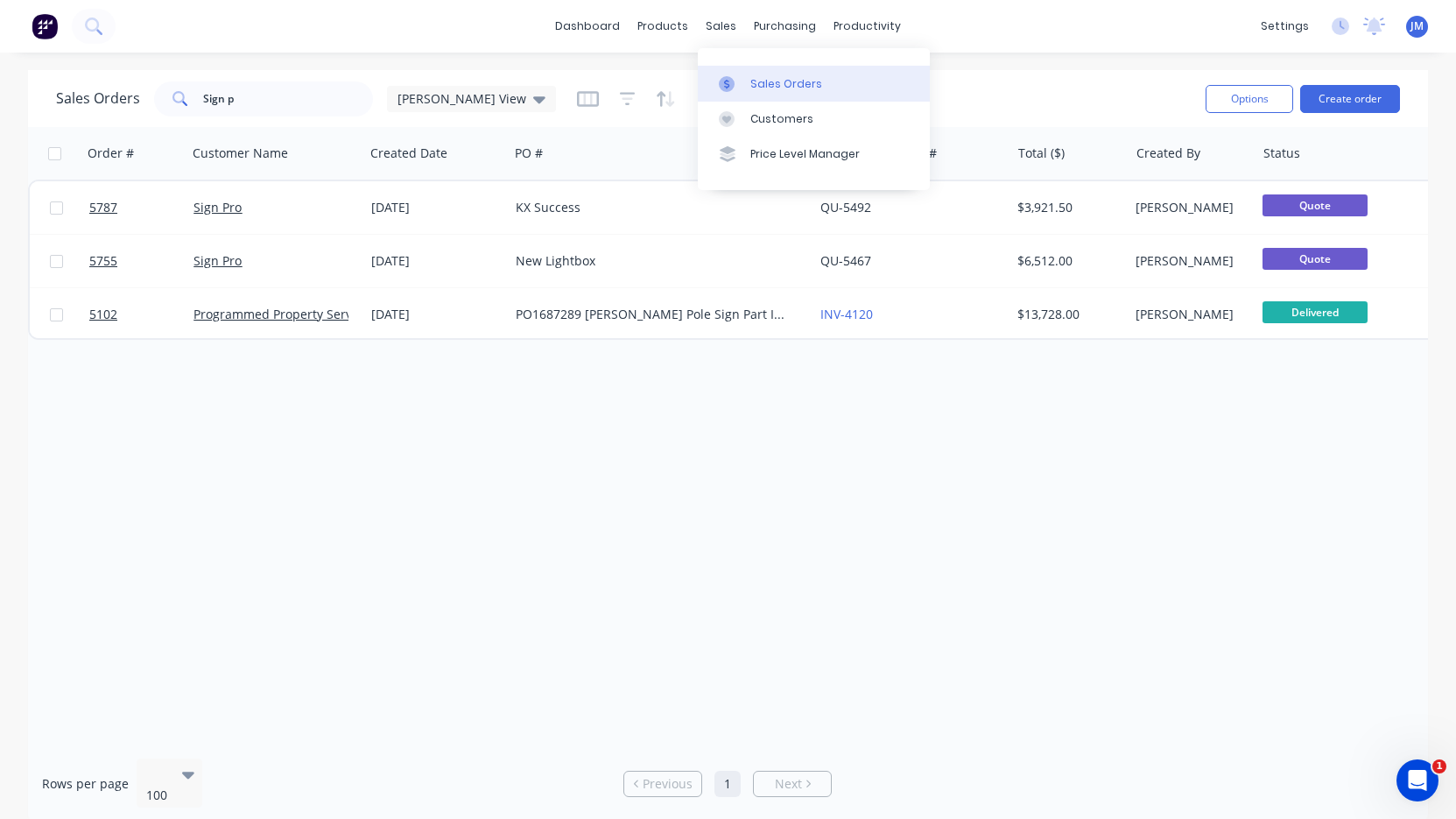
click at [769, 73] on link "Sales Orders" at bounding box center [814, 83] width 232 height 35
click at [310, 116] on div "Sales Orders Sign p [PERSON_NAME] View" at bounding box center [623, 98] width 1135 height 42
click at [306, 103] on input "Sign p" at bounding box center [288, 98] width 171 height 35
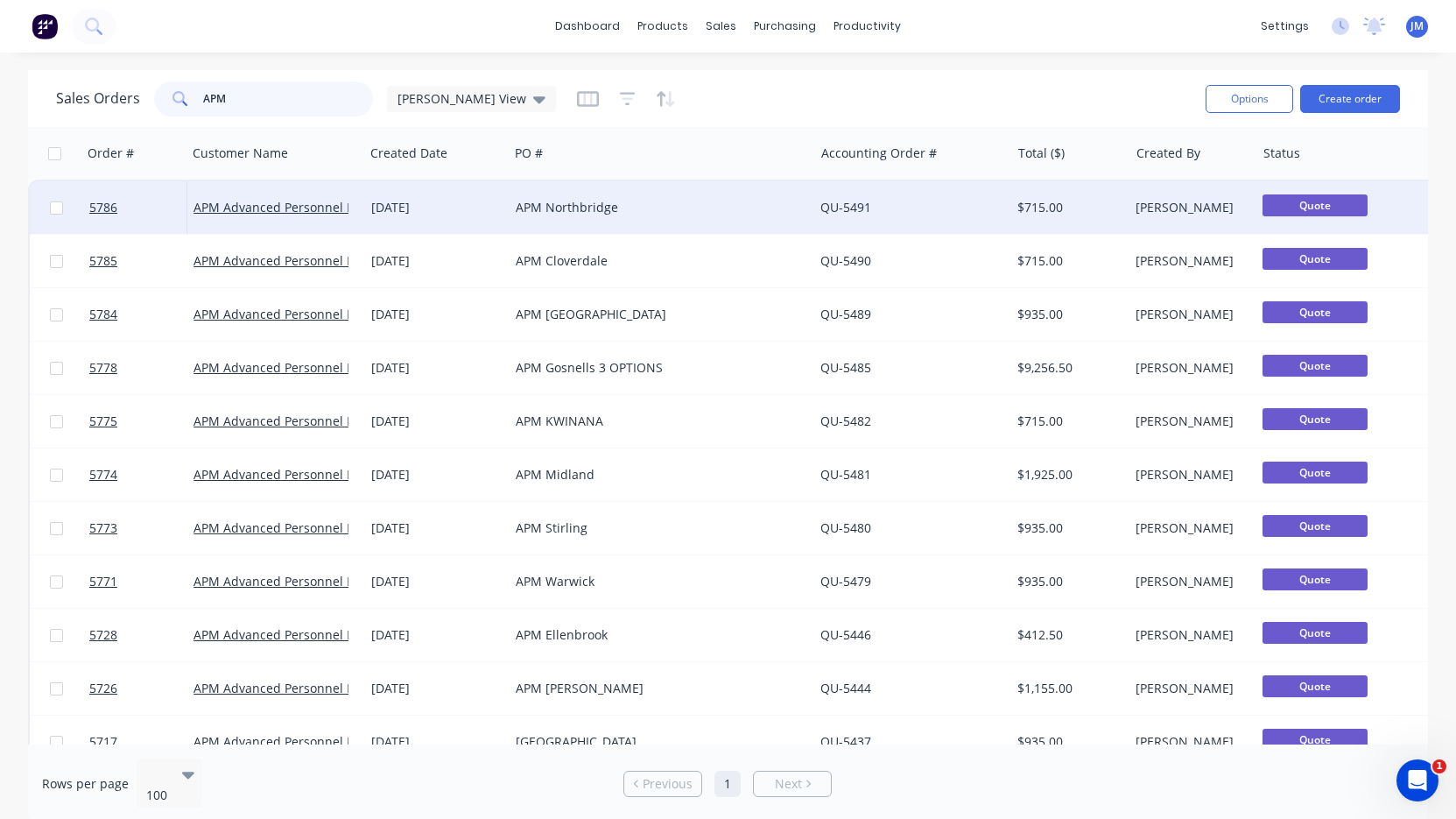
type input "APM"
click at [509, 218] on div "APM Northbridge" at bounding box center [660, 208] width 305 height 53
